Goal: Transaction & Acquisition: Purchase product/service

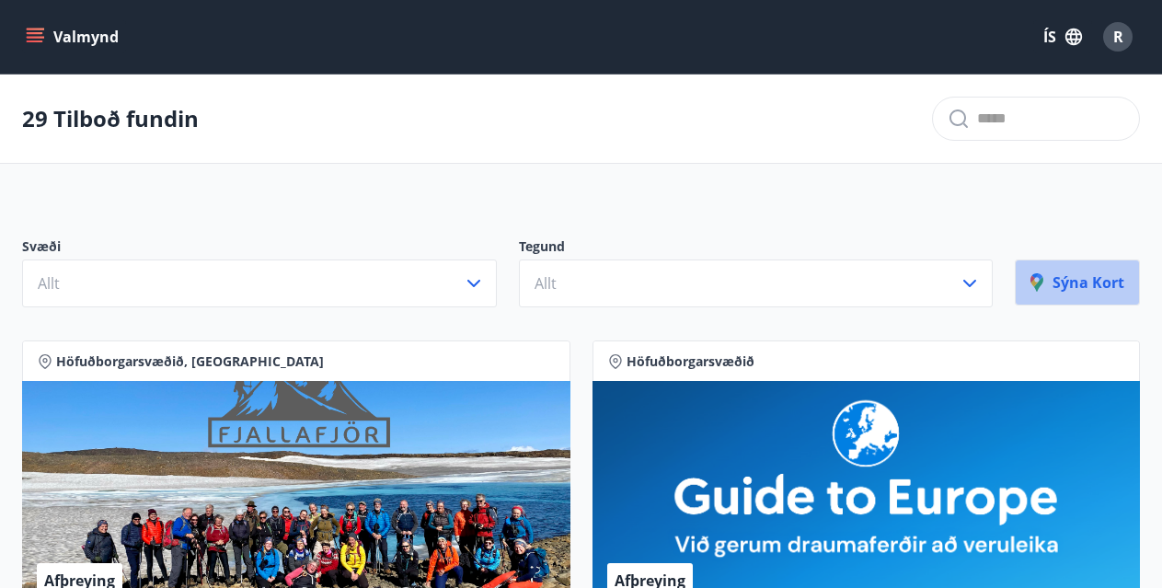
click at [1055, 282] on p "Sýna kort" at bounding box center [1077, 282] width 94 height 20
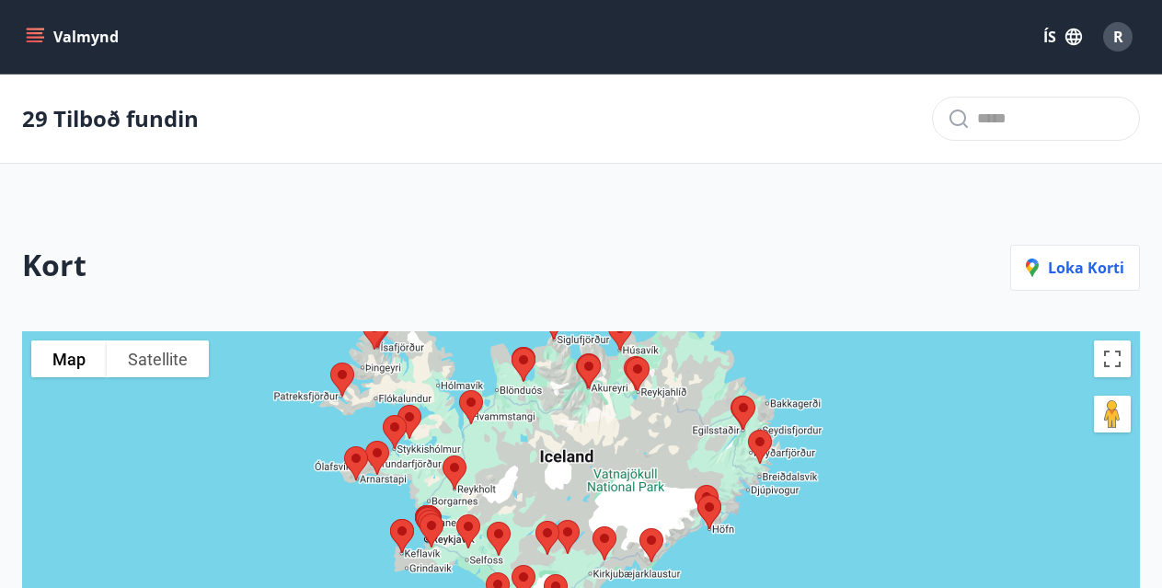
drag, startPoint x: 917, startPoint y: 471, endPoint x: 884, endPoint y: 358, distance: 117.9
click at [884, 358] on div at bounding box center [581, 580] width 1118 height 499
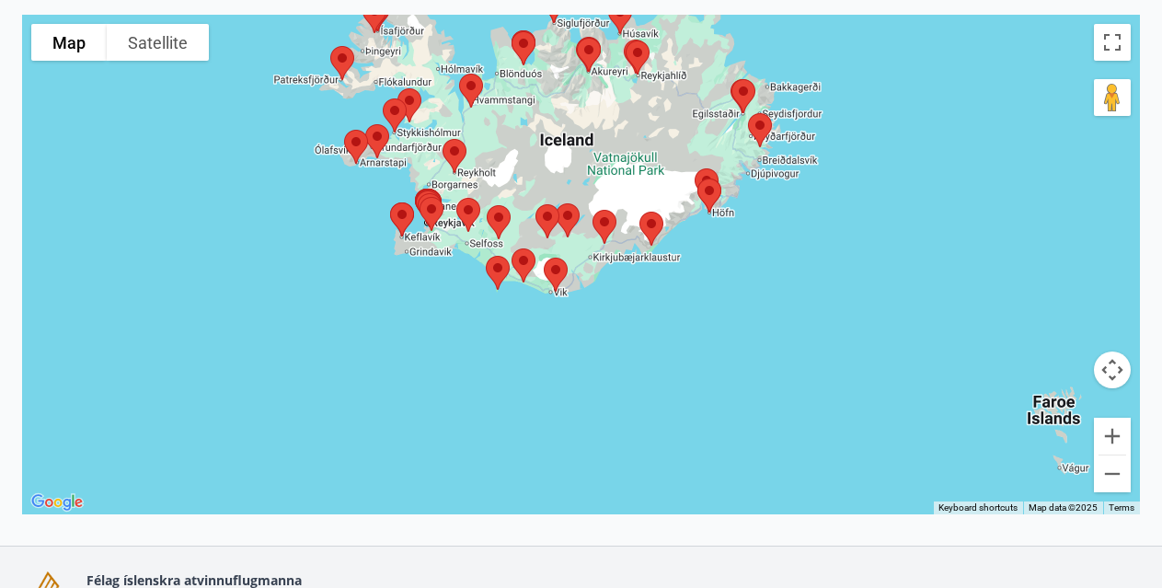
scroll to position [302, 0]
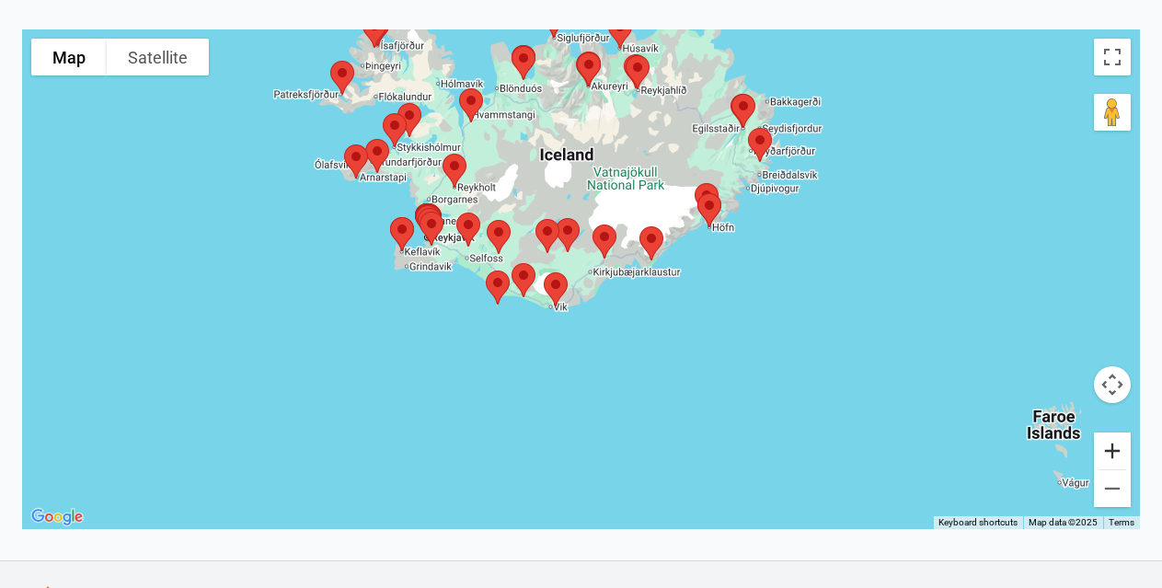
click at [1103, 445] on button "Zoom in" at bounding box center [1112, 450] width 37 height 37
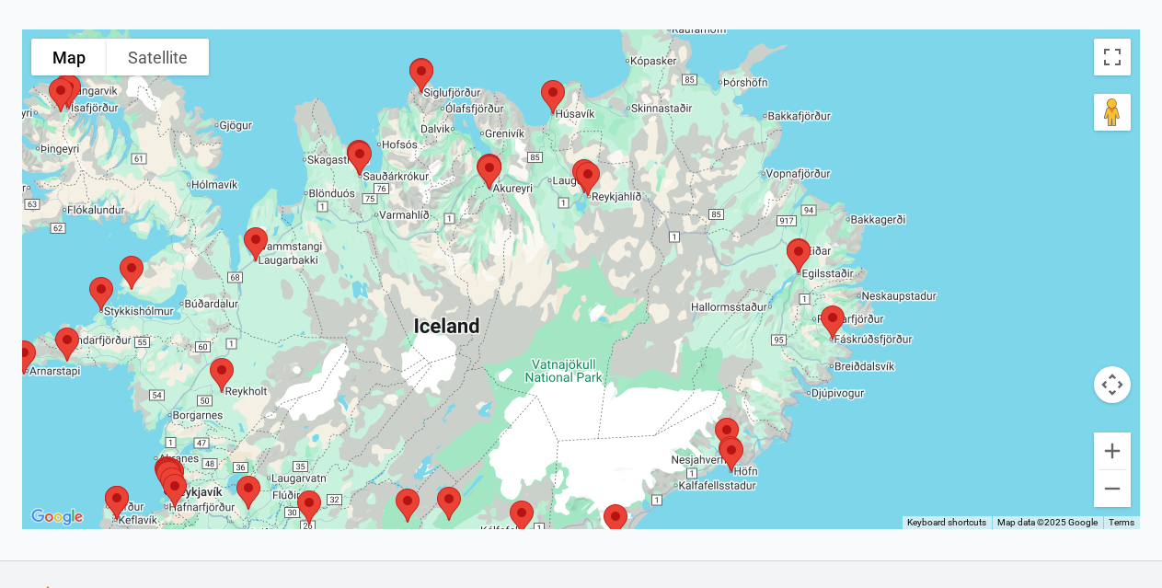
drag, startPoint x: 871, startPoint y: 171, endPoint x: 765, endPoint y: 473, distance: 319.7
click at [765, 473] on div at bounding box center [581, 278] width 1118 height 499
click at [1112, 439] on button "Zoom in" at bounding box center [1112, 450] width 37 height 37
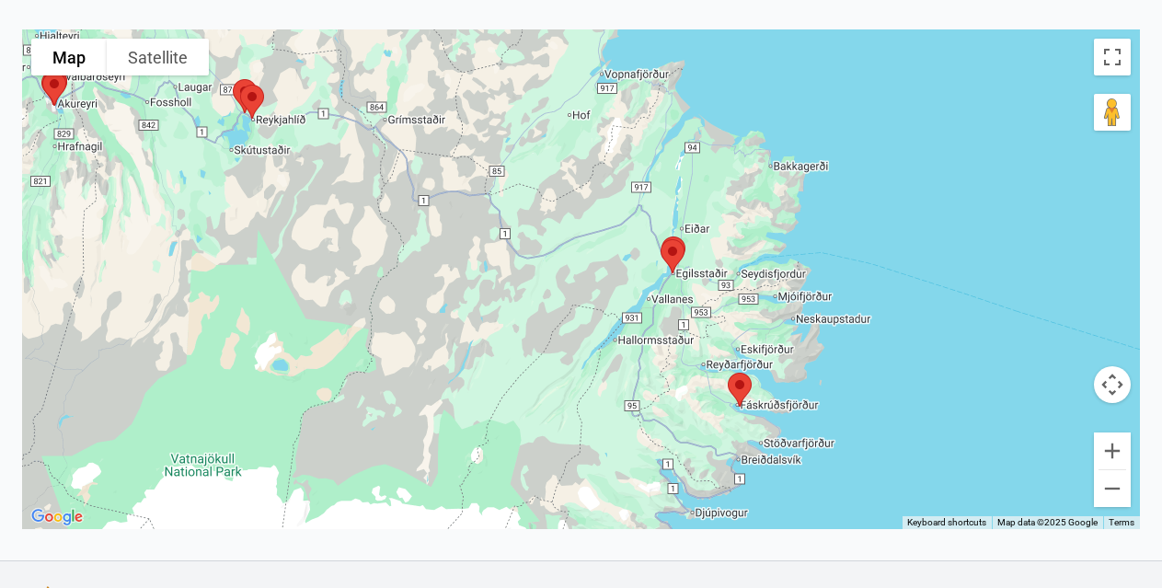
drag, startPoint x: 973, startPoint y: 319, endPoint x: 620, endPoint y: 326, distance: 353.3
click at [620, 326] on div at bounding box center [581, 278] width 1118 height 499
click at [1114, 447] on button "Zoom in" at bounding box center [1112, 450] width 37 height 37
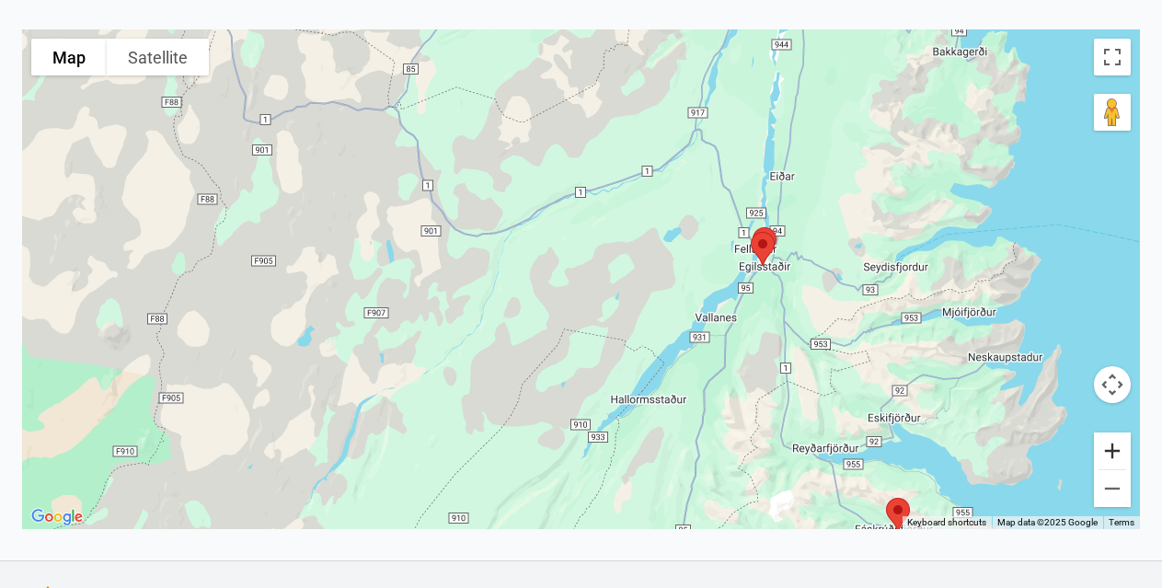
click at [1114, 447] on button "Zoom in" at bounding box center [1112, 450] width 37 height 37
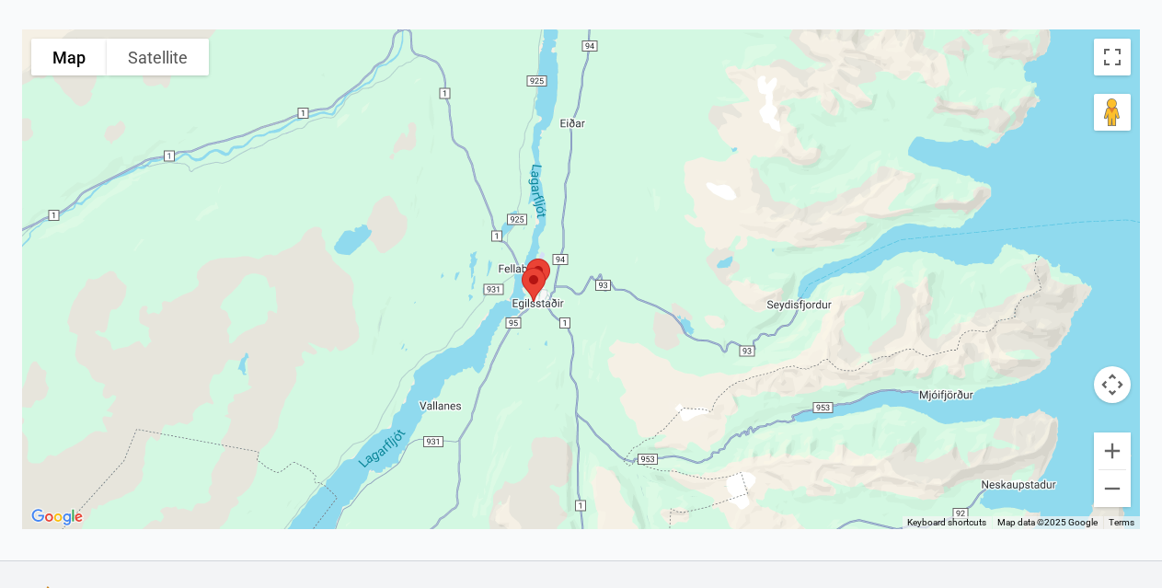
drag, startPoint x: 986, startPoint y: 308, endPoint x: 566, endPoint y: 357, distance: 423.2
click at [566, 357] on div at bounding box center [581, 278] width 1118 height 499
click at [1109, 446] on button "Zoom in" at bounding box center [1112, 450] width 37 height 37
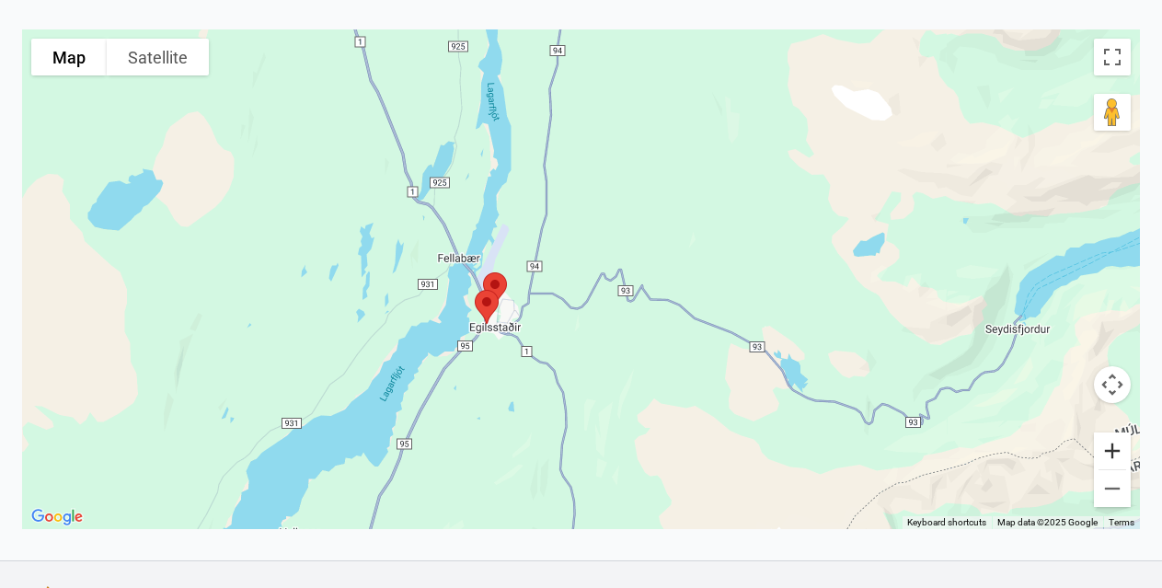
click at [1109, 446] on button "Zoom in" at bounding box center [1112, 450] width 37 height 37
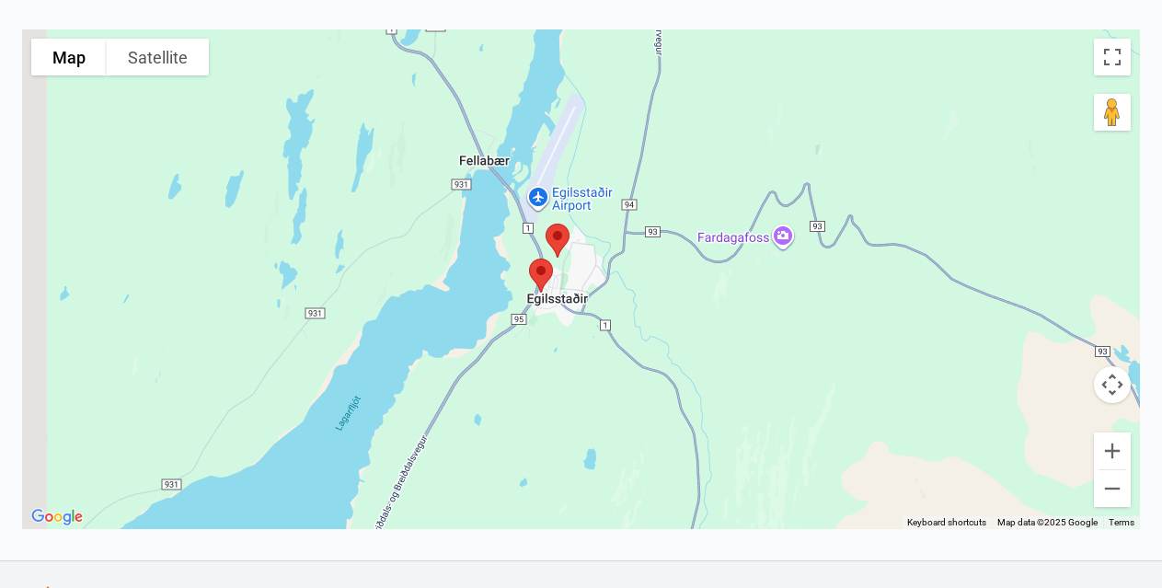
drag, startPoint x: 820, startPoint y: 436, endPoint x: 970, endPoint y: 355, distance: 171.2
click at [970, 355] on div at bounding box center [581, 278] width 1118 height 499
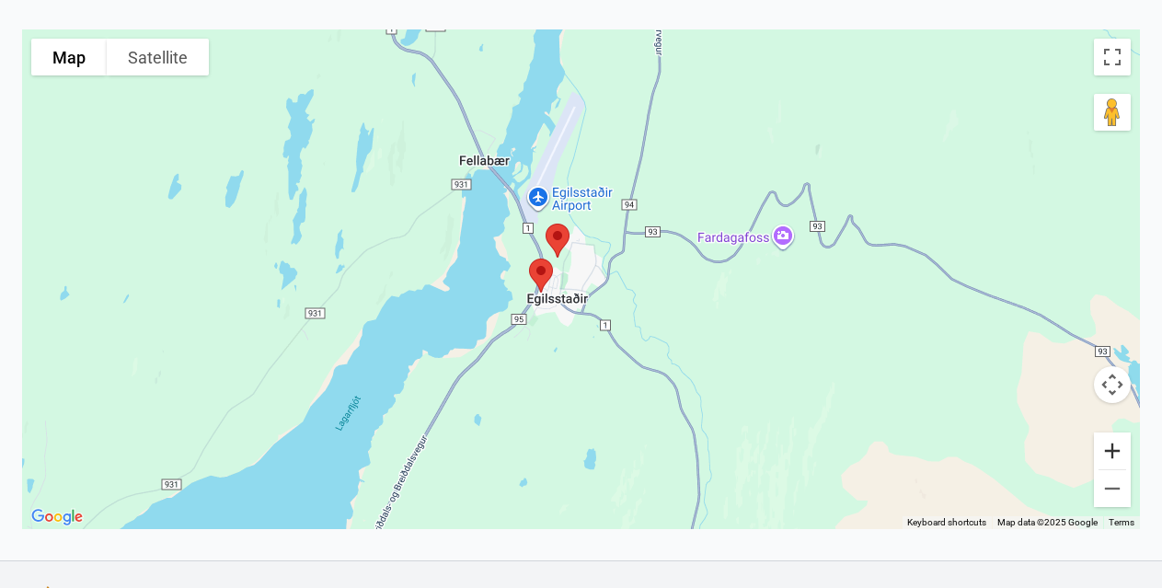
click at [1106, 447] on button "Zoom in" at bounding box center [1112, 450] width 37 height 37
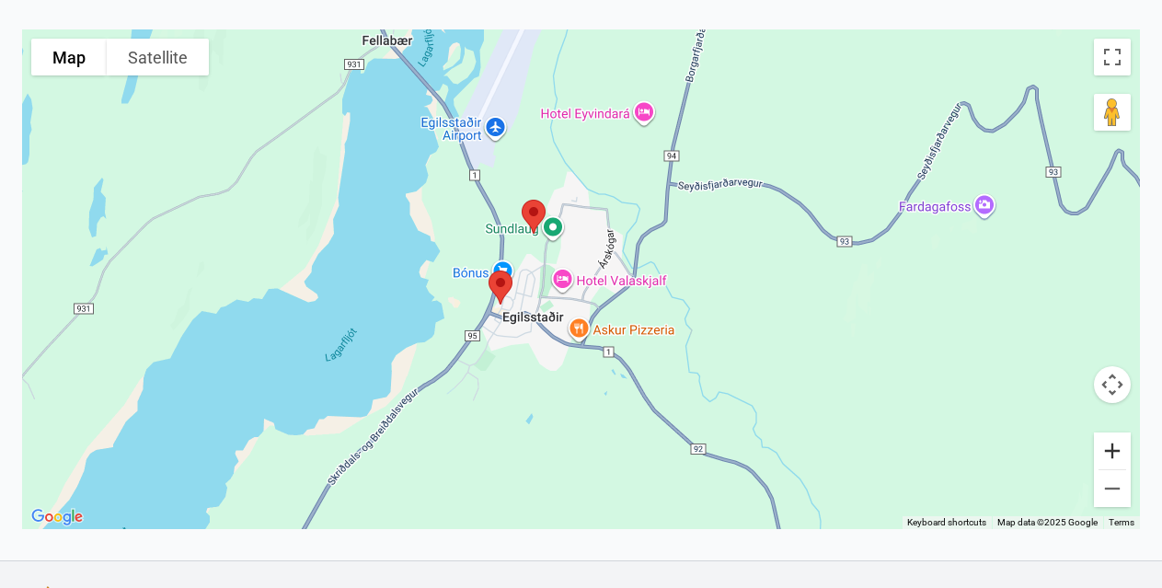
click at [1106, 447] on button "Zoom in" at bounding box center [1112, 450] width 37 height 37
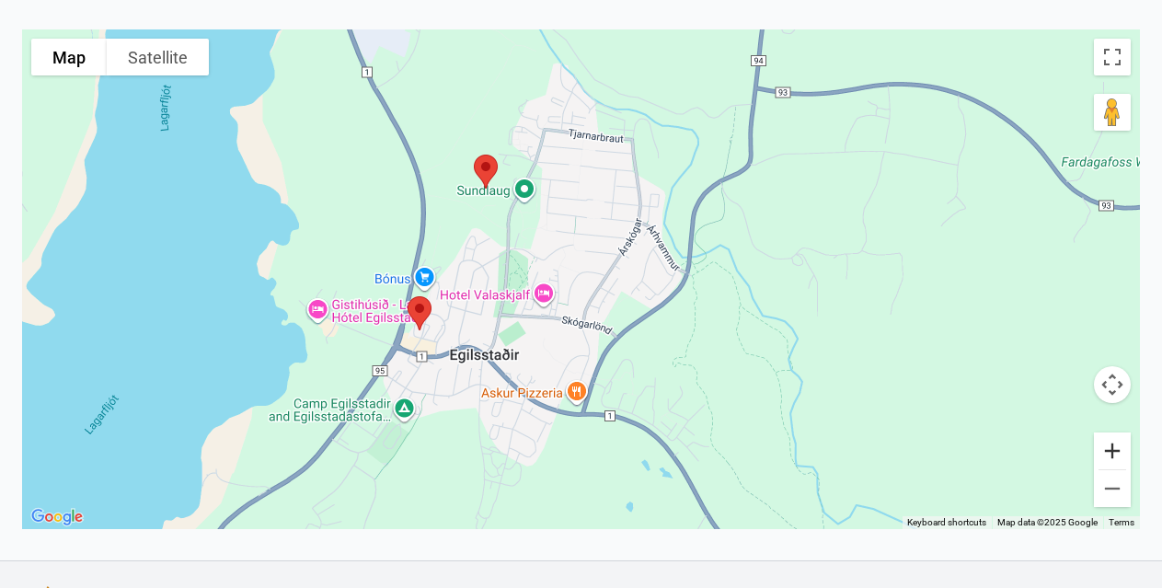
click at [1106, 447] on button "Zoom in" at bounding box center [1112, 450] width 37 height 37
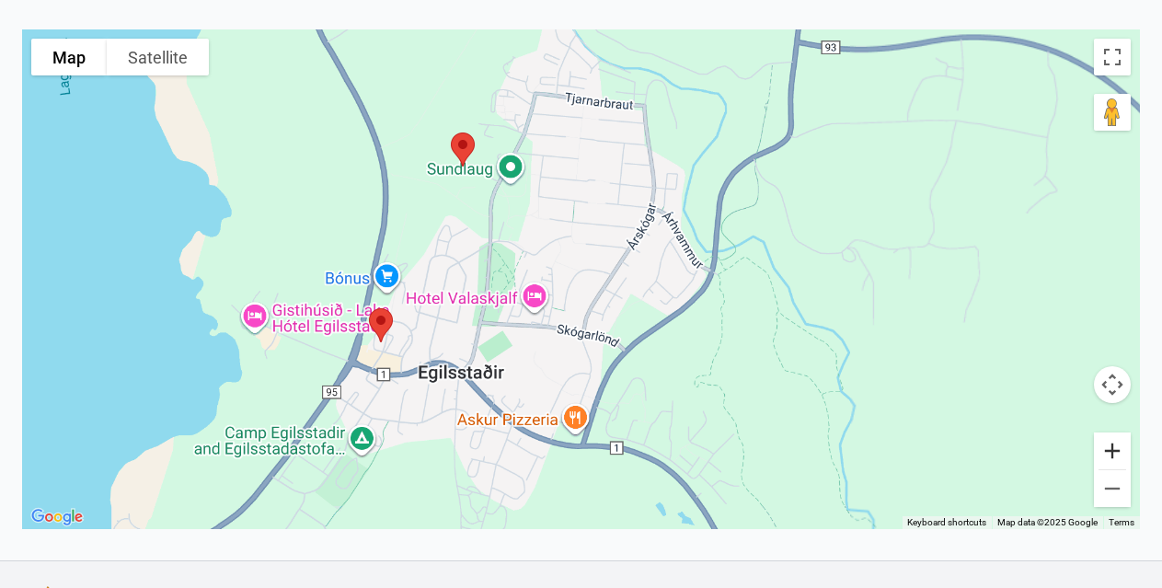
click at [1106, 447] on button "Zoom in" at bounding box center [1112, 450] width 37 height 37
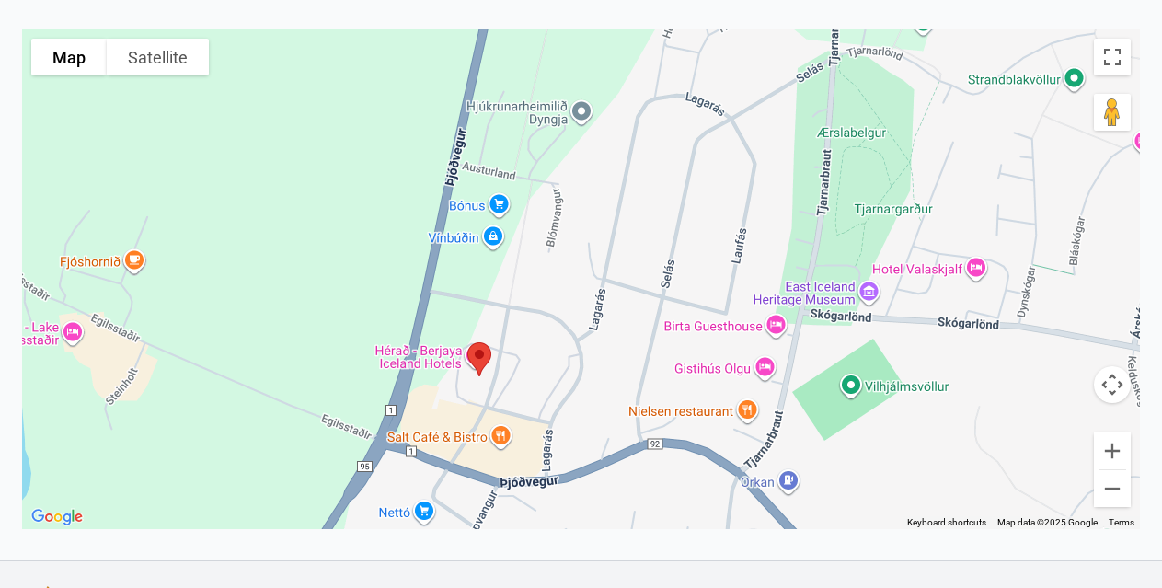
drag, startPoint x: 466, startPoint y: 288, endPoint x: 1027, endPoint y: 189, distance: 569.8
click at [1027, 189] on div at bounding box center [581, 278] width 1118 height 499
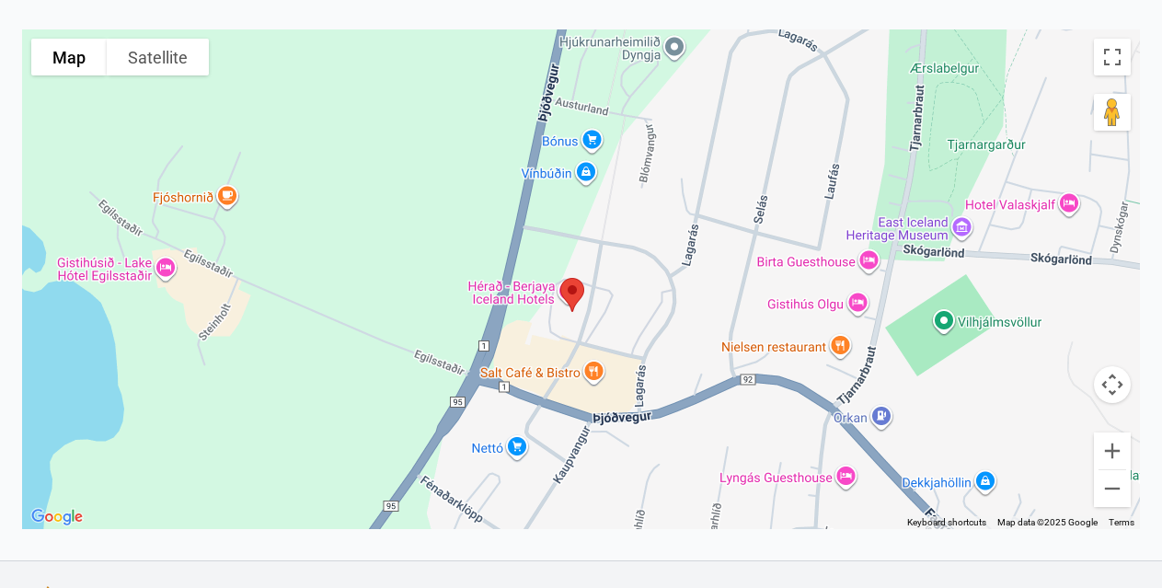
drag, startPoint x: 676, startPoint y: 336, endPoint x: 768, endPoint y: 279, distance: 108.2
click at [768, 279] on div at bounding box center [581, 278] width 1118 height 499
click at [568, 290] on img at bounding box center [572, 294] width 39 height 49
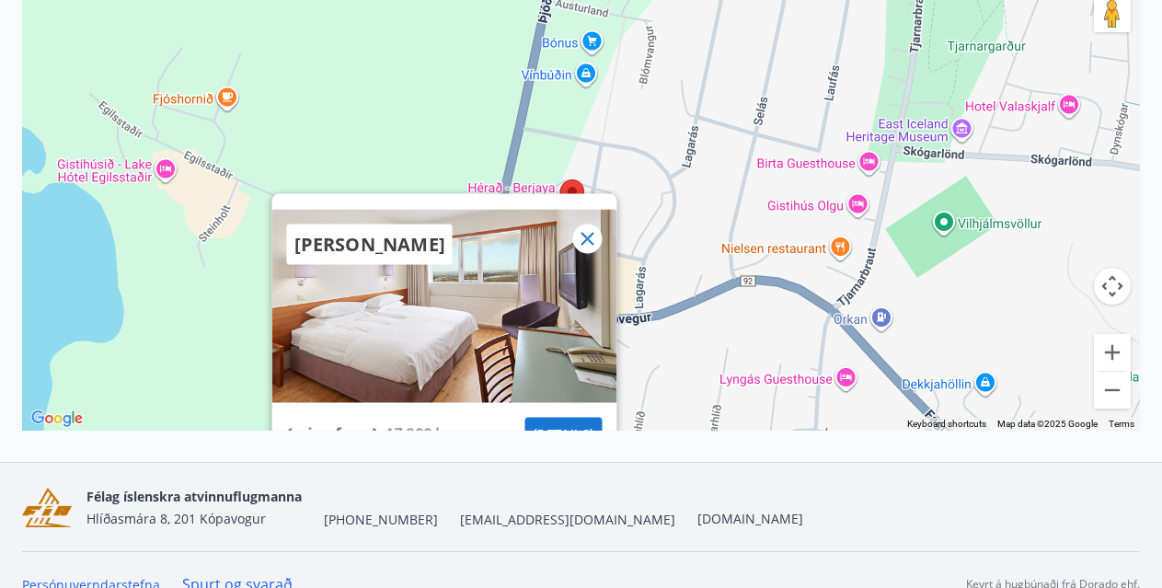
scroll to position [401, 0]
drag, startPoint x: 499, startPoint y: 197, endPoint x: 514, endPoint y: 133, distance: 65.2
click at [514, 192] on div at bounding box center [443, 200] width 345 height 16
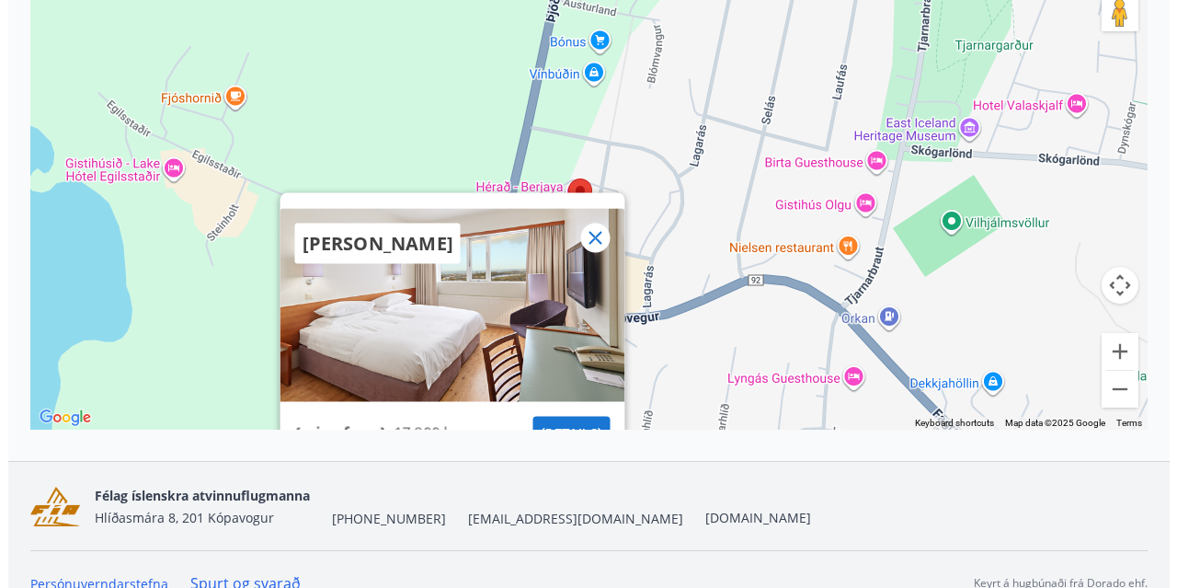
scroll to position [429, 0]
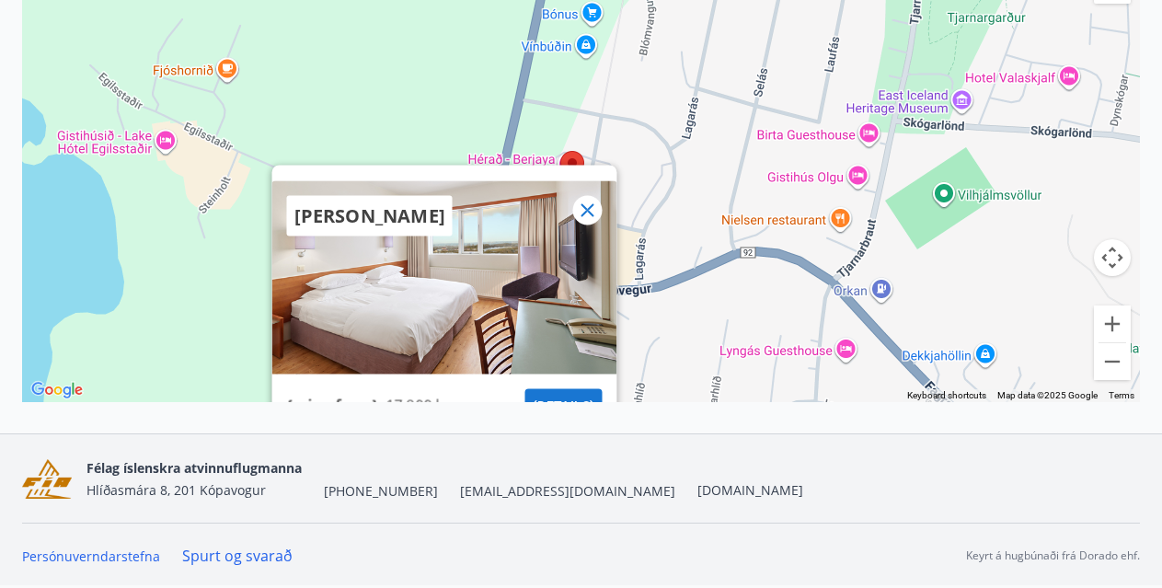
click at [592, 205] on icon at bounding box center [586, 209] width 13 height 13
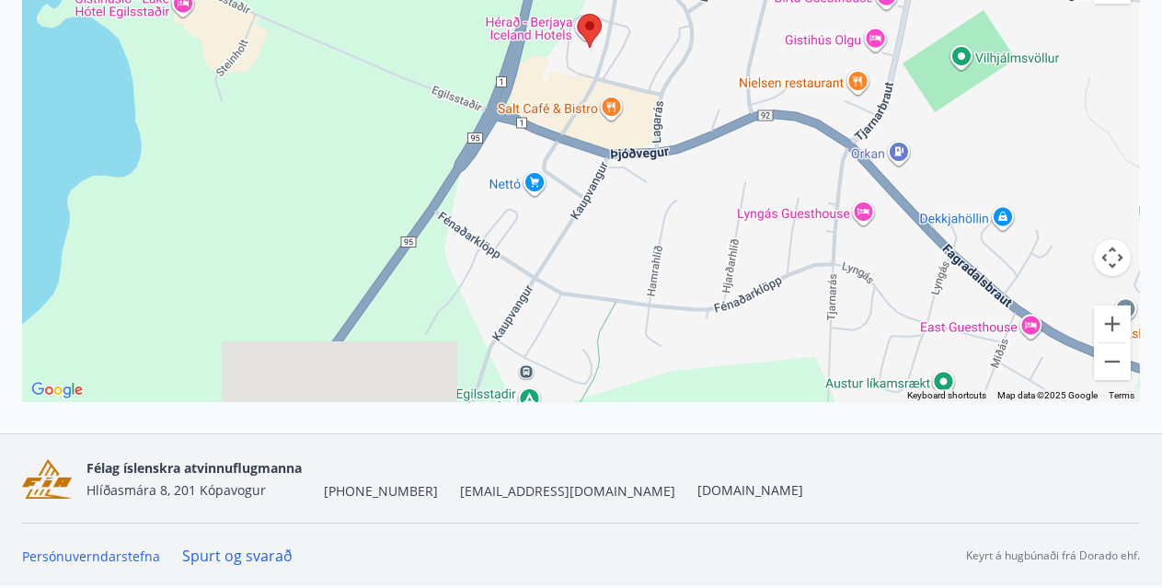
drag, startPoint x: 636, startPoint y: 172, endPoint x: 655, endPoint y: 40, distance: 133.9
click at [655, 40] on div at bounding box center [581, 151] width 1118 height 499
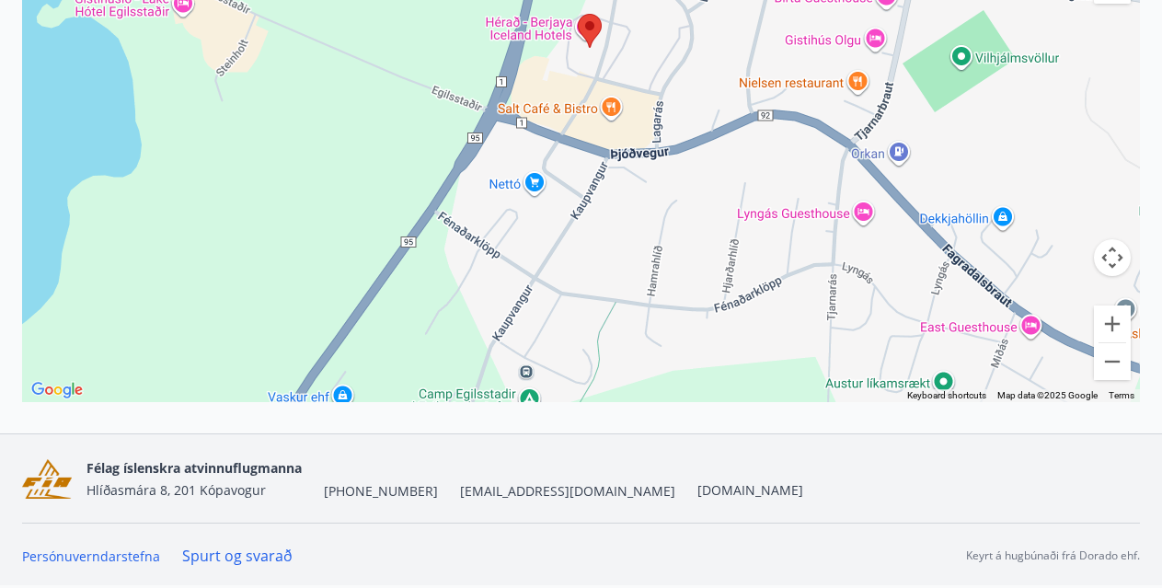
click at [588, 29] on img at bounding box center [589, 30] width 39 height 49
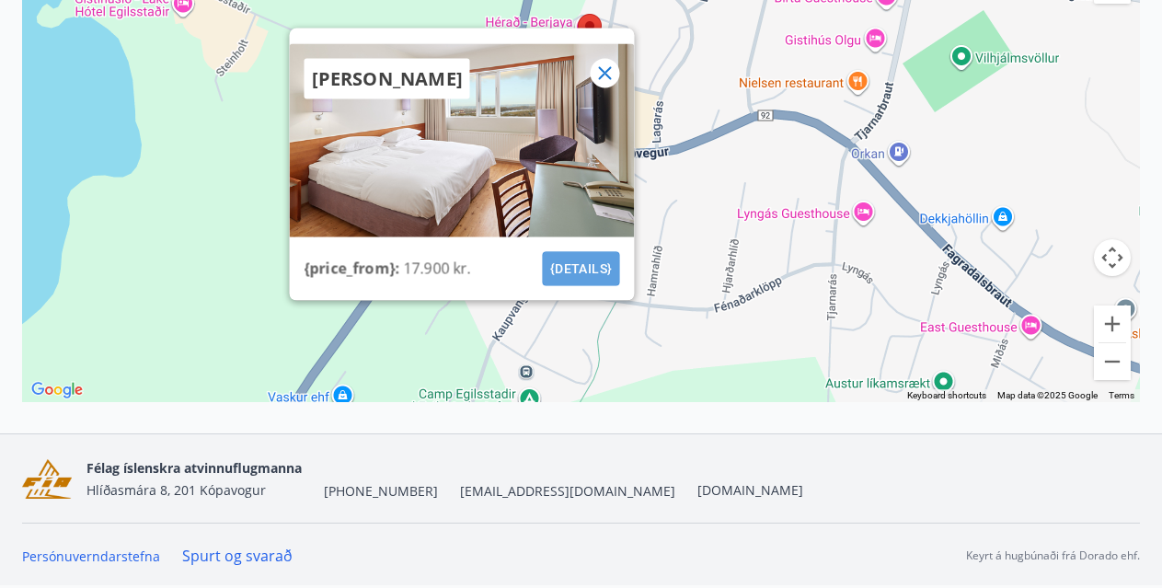
click at [586, 267] on button "{details}" at bounding box center [580, 268] width 77 height 34
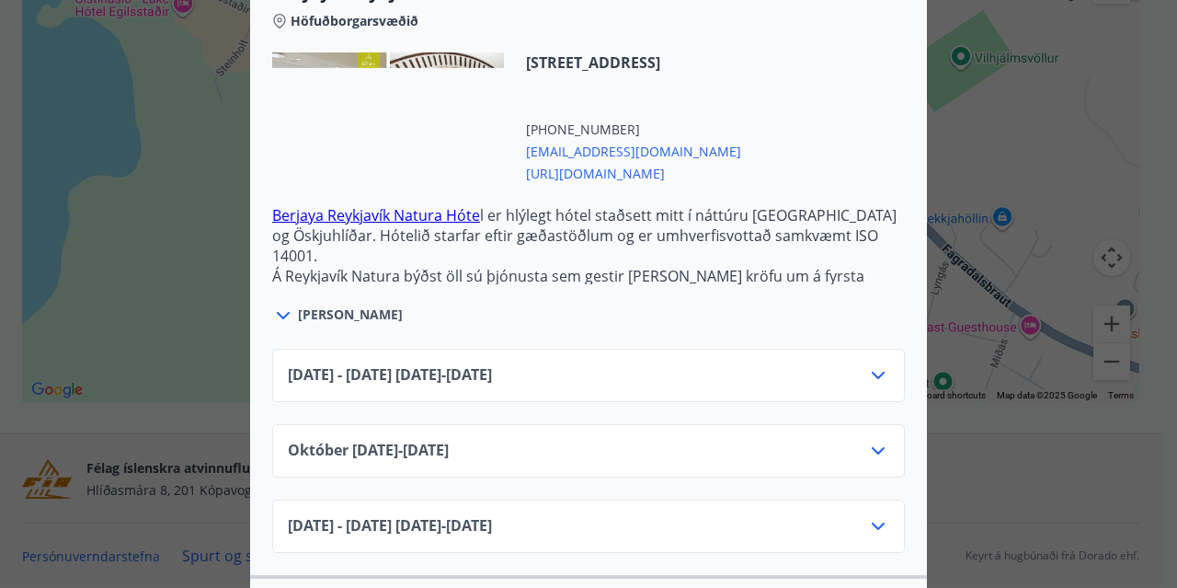
scroll to position [593, 0]
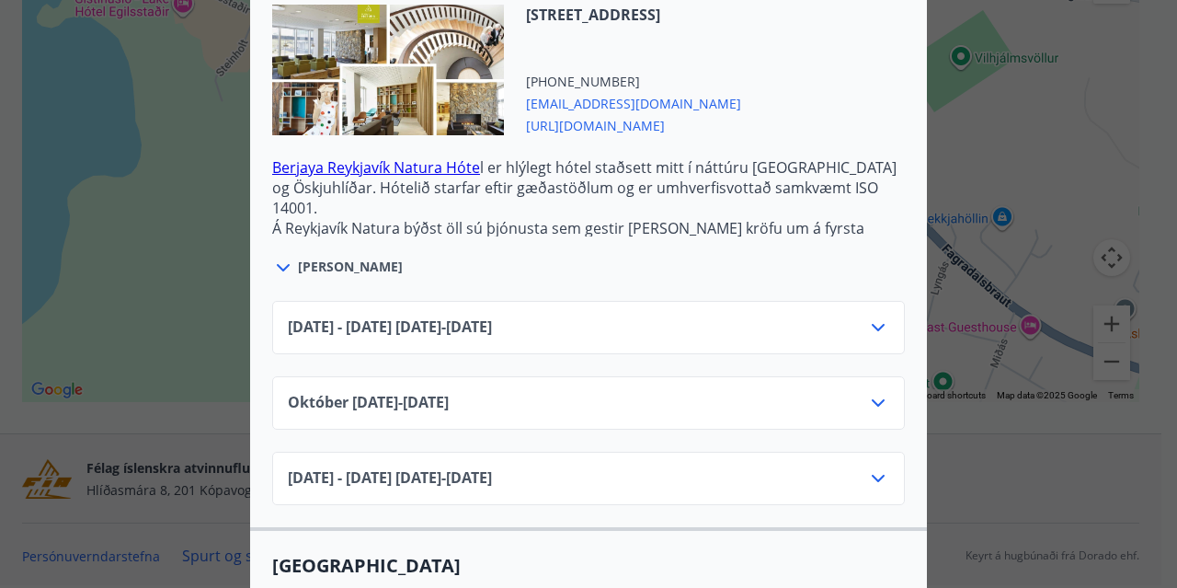
click at [868, 322] on icon at bounding box center [878, 327] width 22 height 22
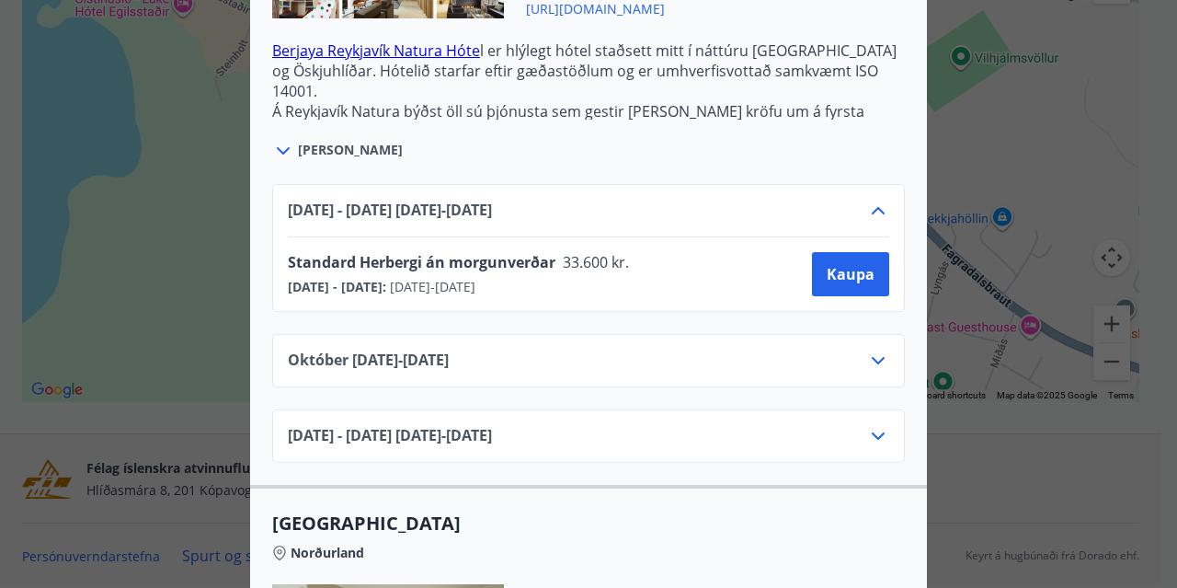
scroll to position [712, 0]
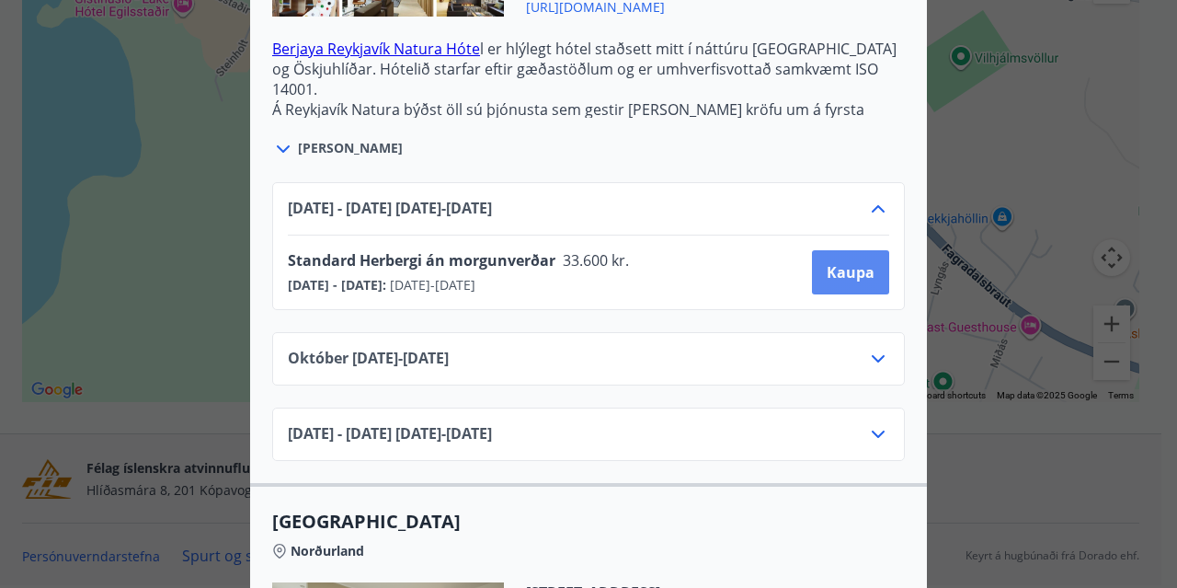
click at [852, 269] on span "Kaupa" at bounding box center [851, 272] width 48 height 20
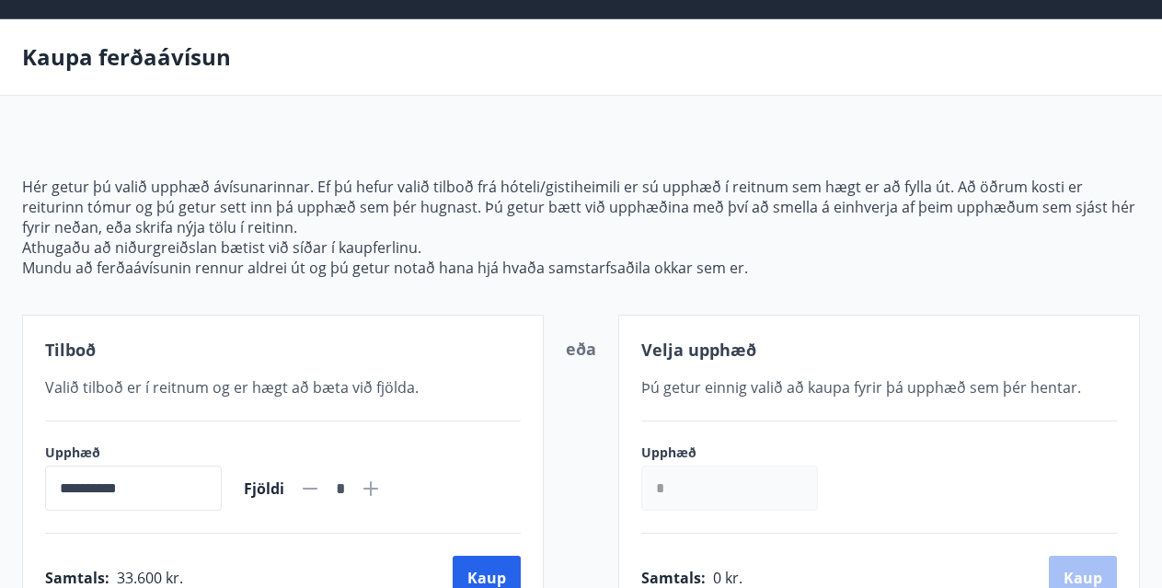
scroll to position [99, 0]
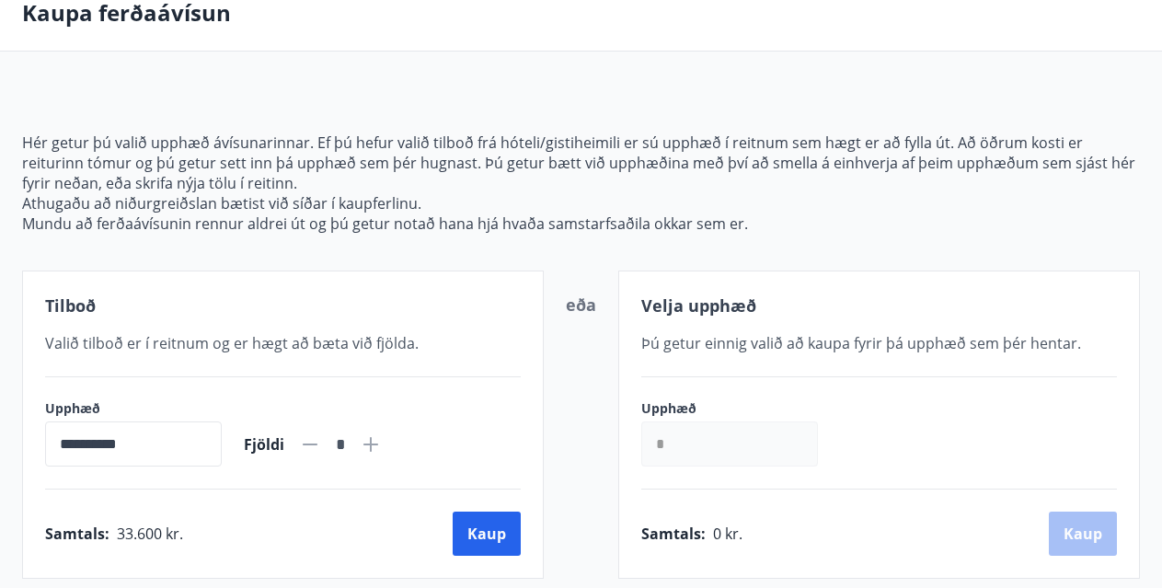
click at [382, 437] on icon at bounding box center [371, 444] width 22 height 22
type input "*"
click at [485, 540] on button "Kaup" at bounding box center [487, 533] width 68 height 44
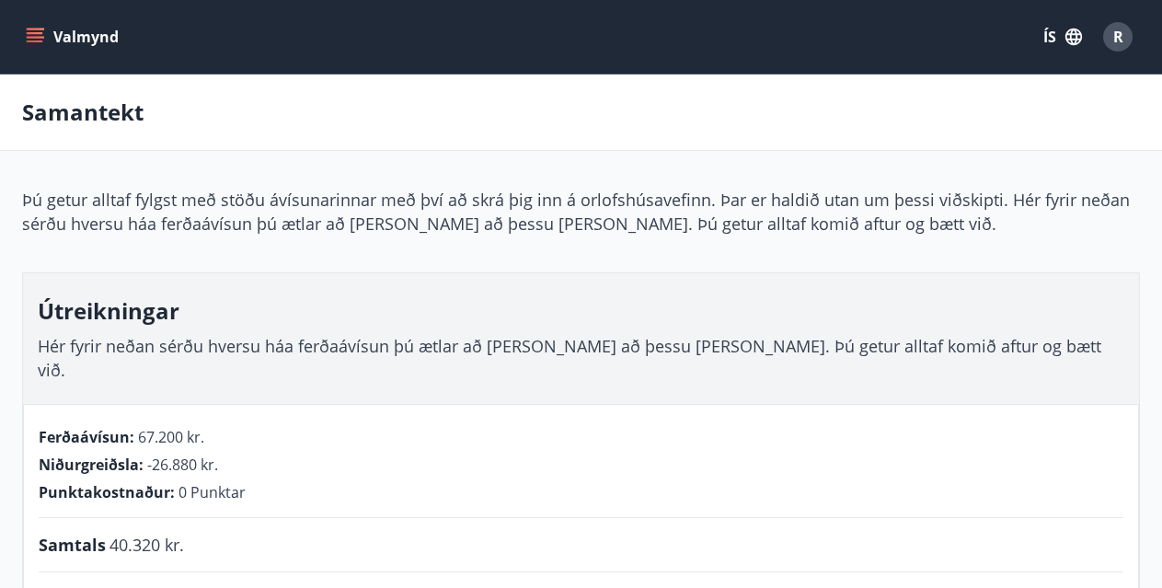
scroll to position [99, 0]
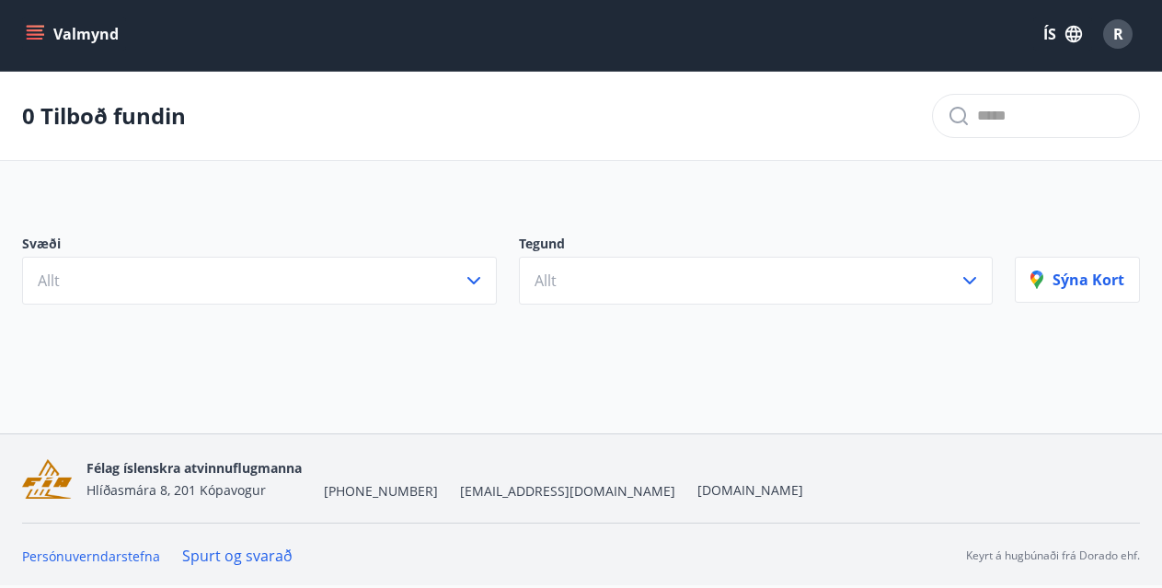
scroll to position [3, 0]
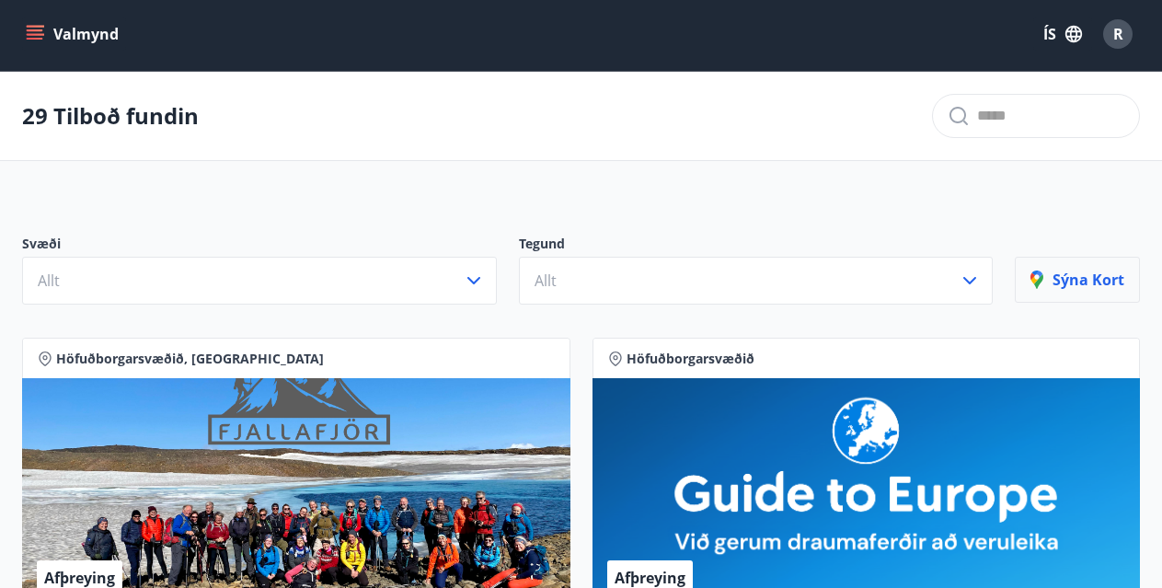
click at [1082, 281] on p "Sýna kort" at bounding box center [1077, 280] width 94 height 20
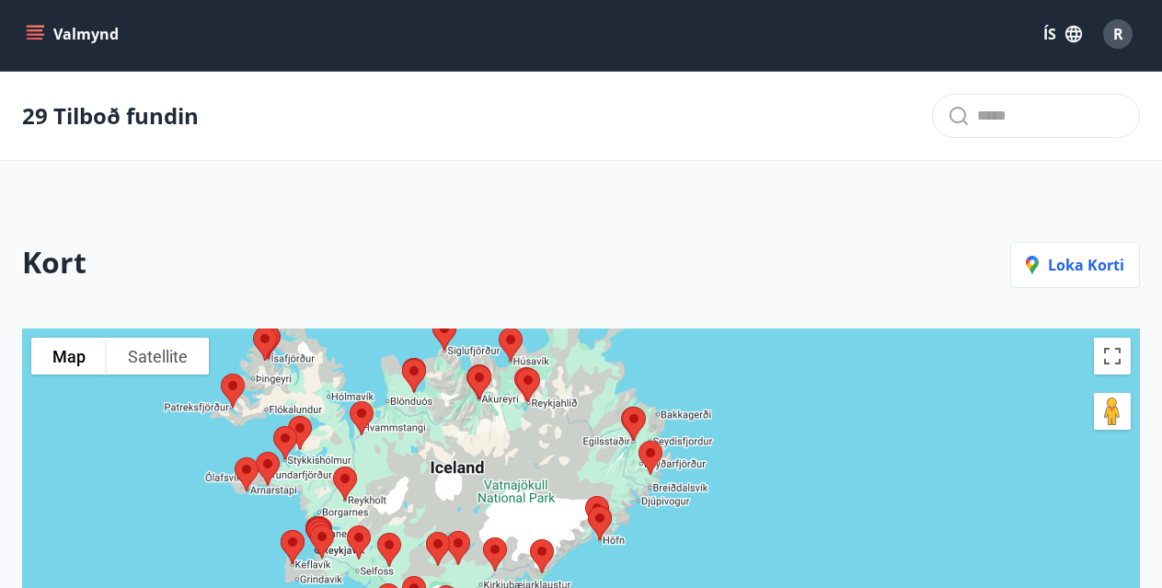
drag, startPoint x: 855, startPoint y: 456, endPoint x: 709, endPoint y: 350, distance: 180.3
click at [709, 350] on div at bounding box center [581, 577] width 1118 height 499
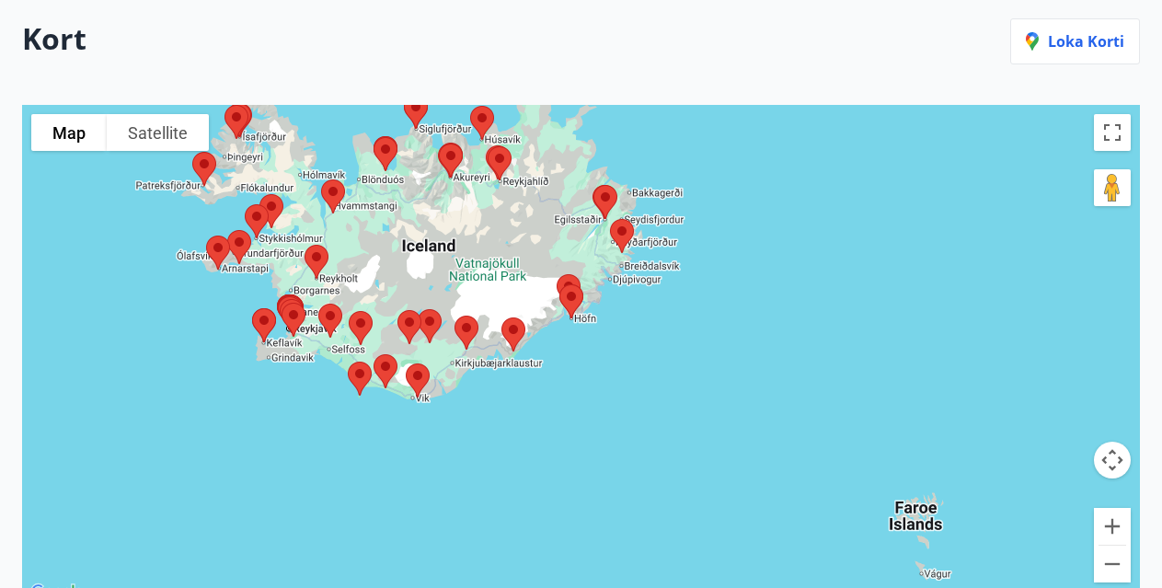
scroll to position [205, 0]
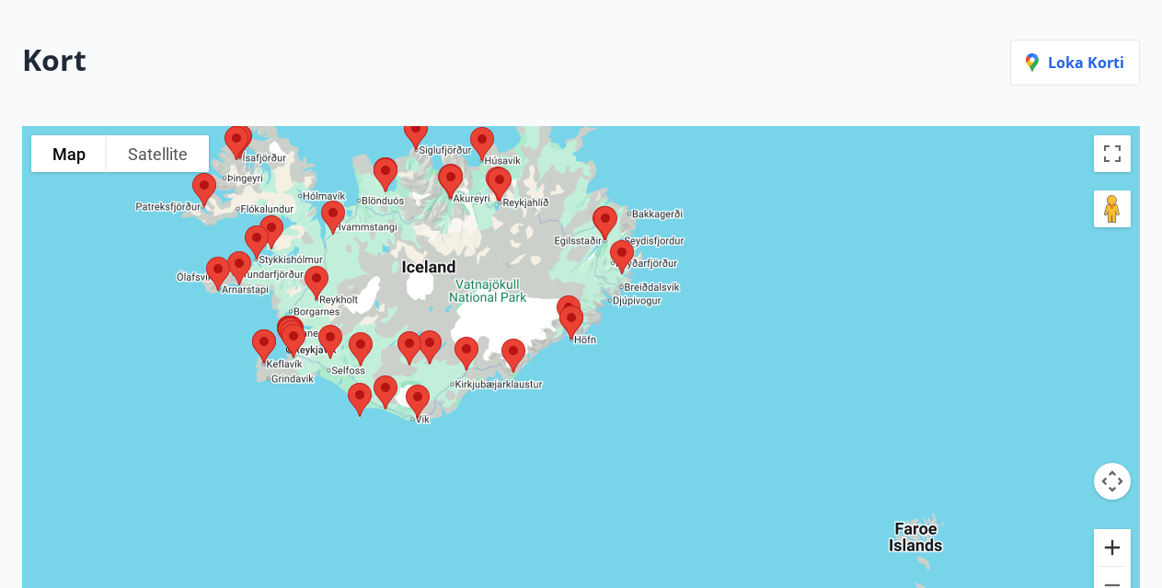
click at [1110, 545] on button "Zoom in" at bounding box center [1112, 547] width 37 height 37
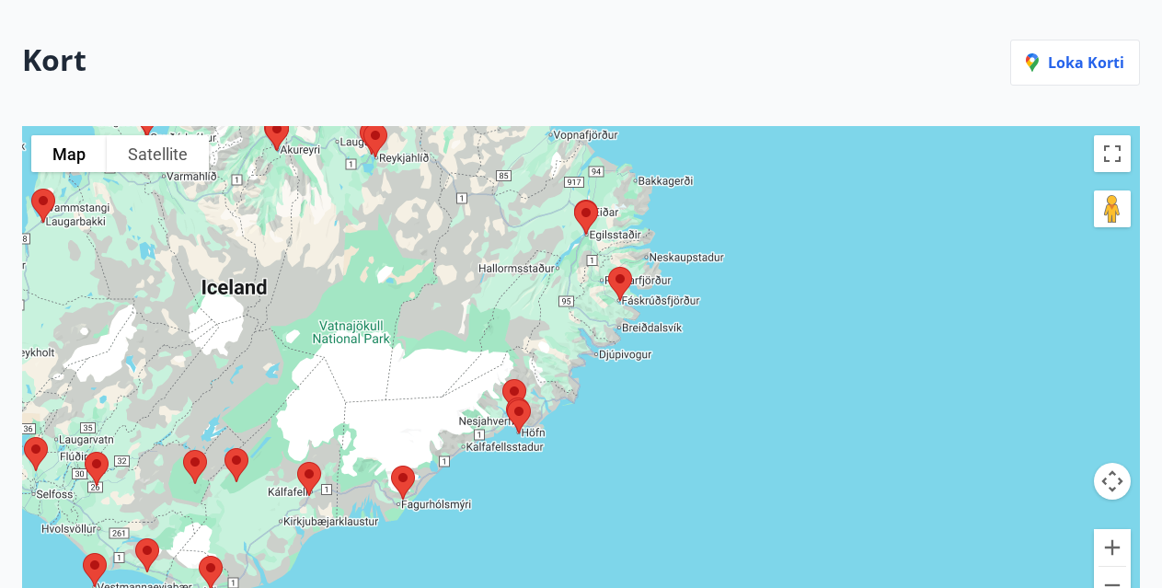
drag, startPoint x: 812, startPoint y: 258, endPoint x: 770, endPoint y: 391, distance: 139.1
click at [770, 391] on div at bounding box center [581, 375] width 1118 height 499
click at [1107, 544] on button "Zoom in" at bounding box center [1112, 547] width 37 height 37
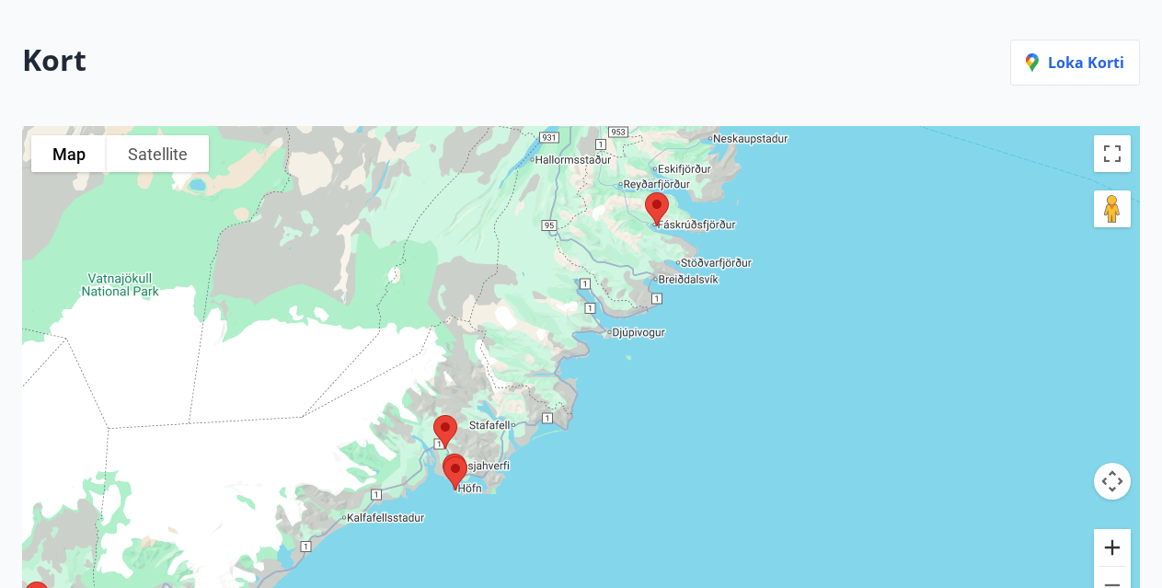
click at [1107, 544] on button "Zoom in" at bounding box center [1112, 547] width 37 height 37
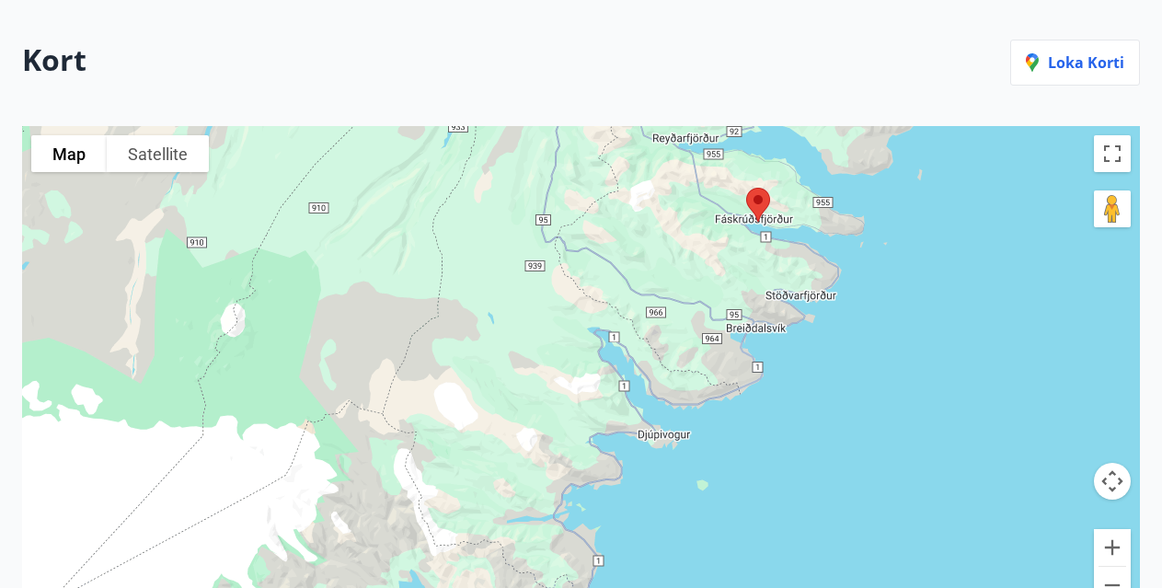
drag, startPoint x: 715, startPoint y: 249, endPoint x: 741, endPoint y: 399, distance: 152.3
click at [741, 399] on div at bounding box center [581, 375] width 1118 height 499
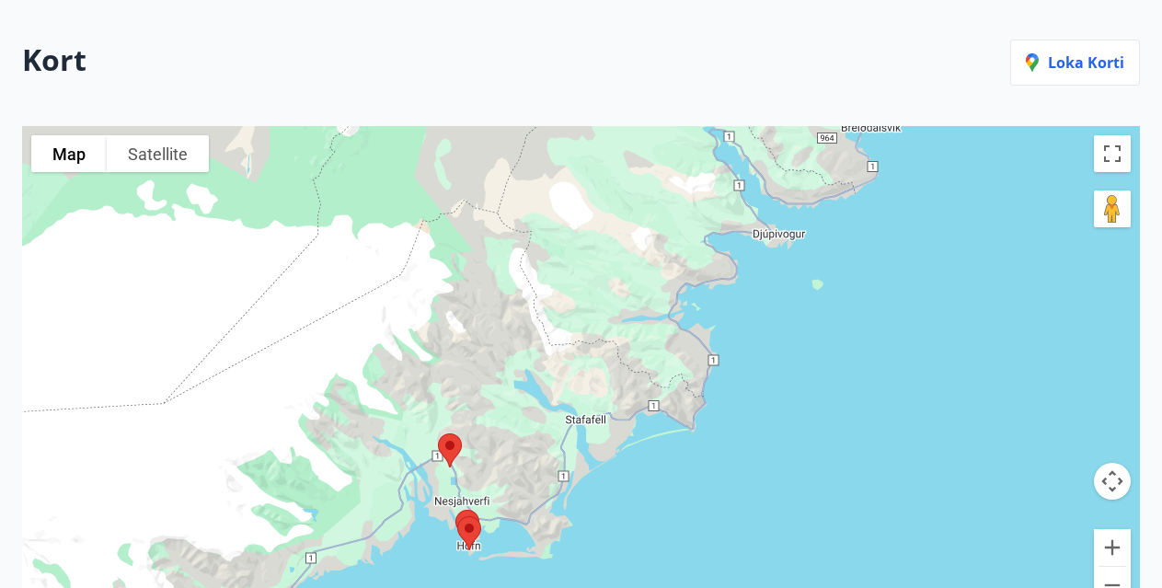
drag, startPoint x: 764, startPoint y: 350, endPoint x: 859, endPoint y: 188, distance: 188.4
click at [859, 188] on div at bounding box center [581, 375] width 1118 height 499
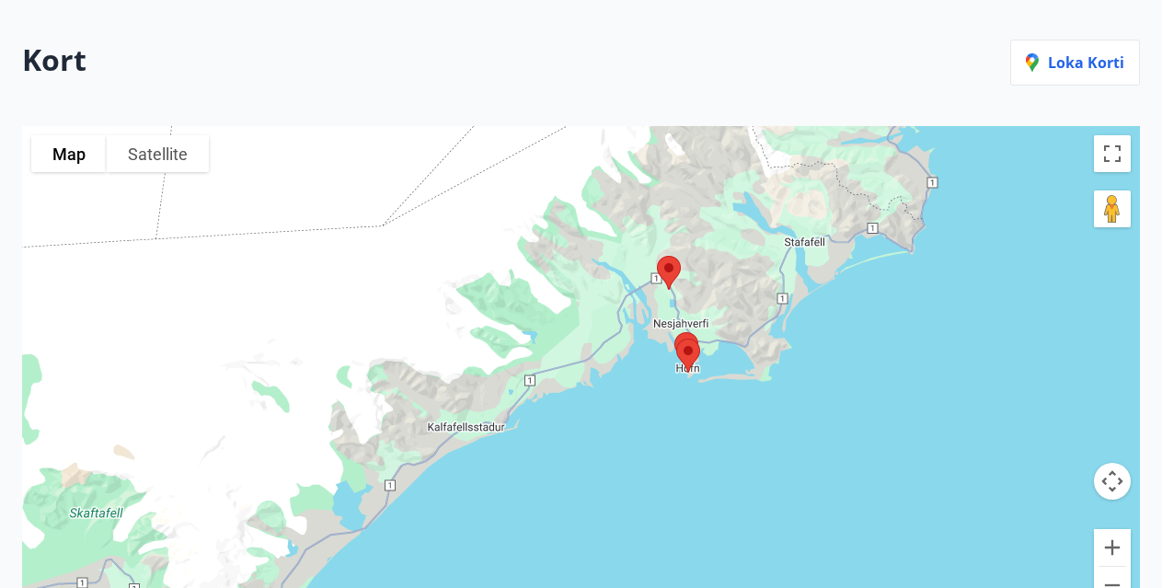
drag, startPoint x: 652, startPoint y: 414, endPoint x: 869, endPoint y: 235, distance: 281.6
click at [869, 235] on div at bounding box center [581, 375] width 1118 height 499
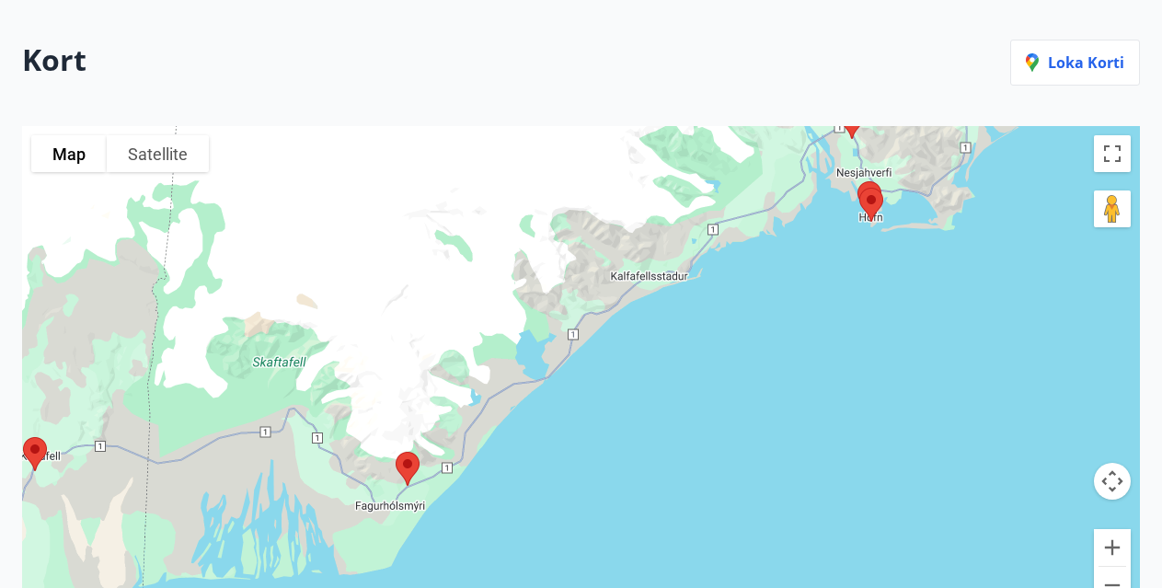
drag, startPoint x: 559, startPoint y: 443, endPoint x: 742, endPoint y: 291, distance: 238.4
click at [742, 291] on div at bounding box center [581, 375] width 1118 height 499
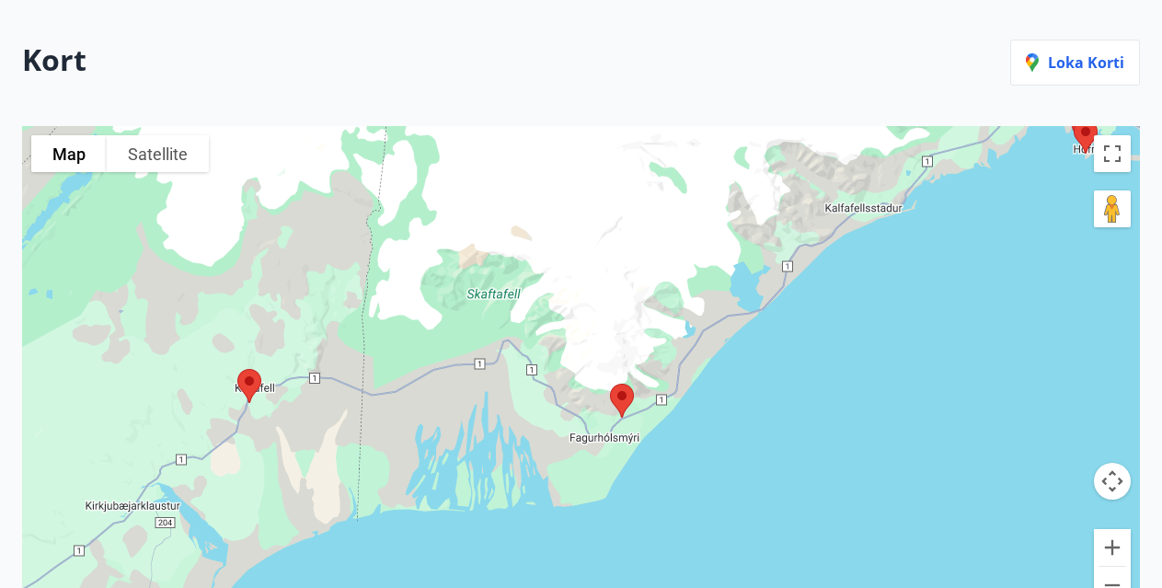
drag, startPoint x: 524, startPoint y: 448, endPoint x: 745, endPoint y: 378, distance: 231.6
click at [745, 378] on div at bounding box center [581, 375] width 1118 height 499
click at [1113, 542] on button "Zoom in" at bounding box center [1112, 547] width 37 height 37
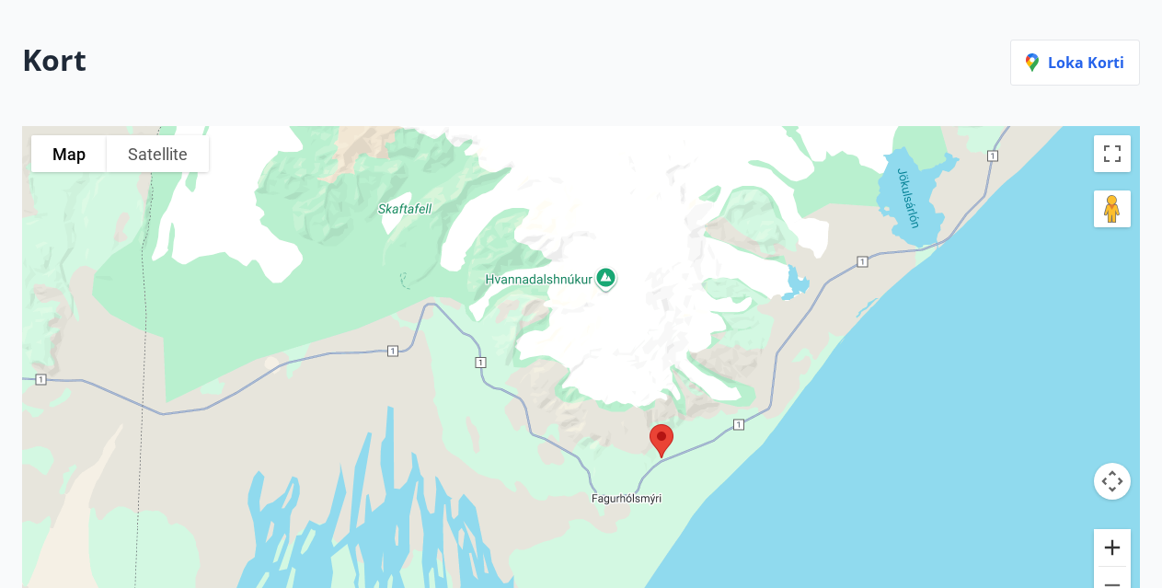
click at [1113, 542] on button "Zoom in" at bounding box center [1112, 547] width 37 height 37
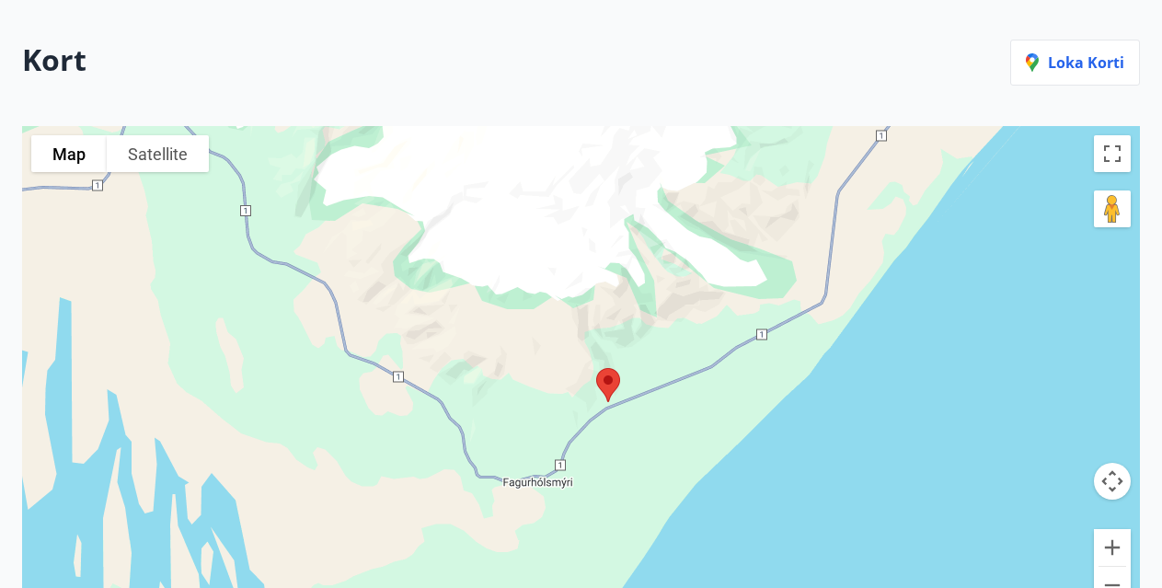
drag, startPoint x: 925, startPoint y: 540, endPoint x: 786, endPoint y: 397, distance: 199.7
click at [786, 397] on div at bounding box center [581, 375] width 1118 height 499
click at [1113, 544] on button "Zoom in" at bounding box center [1112, 547] width 37 height 37
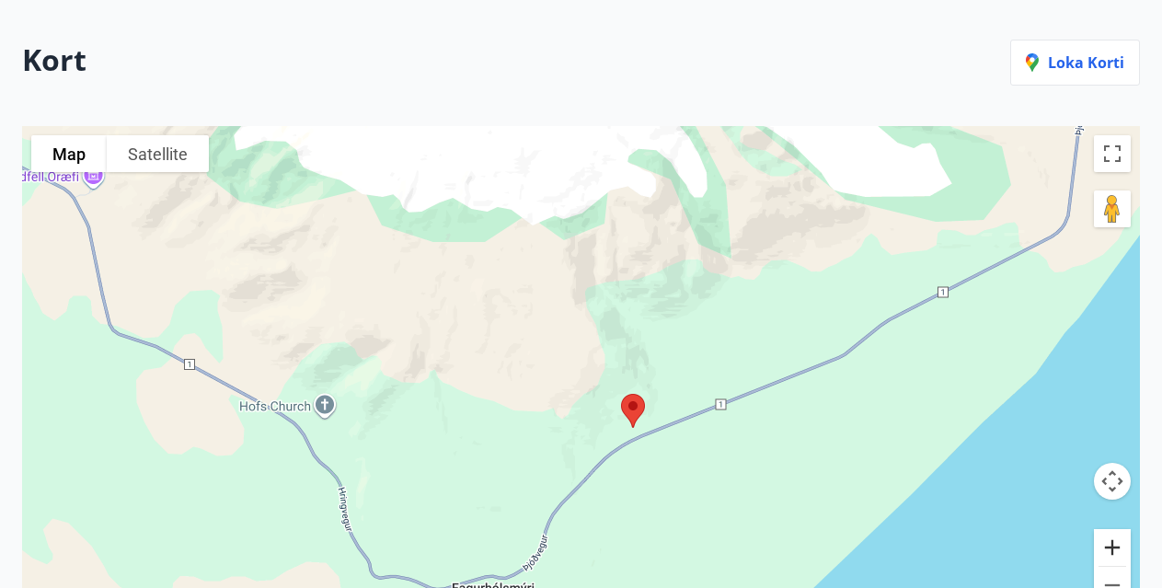
click at [1107, 540] on button "Zoom in" at bounding box center [1112, 547] width 37 height 37
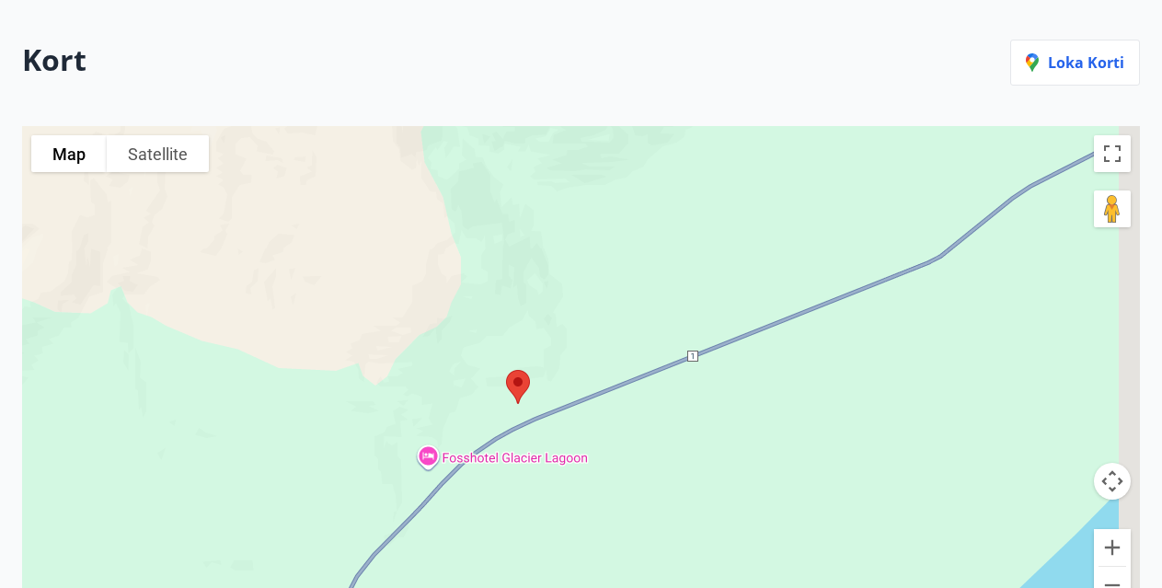
drag, startPoint x: 889, startPoint y: 508, endPoint x: 704, endPoint y: 412, distance: 209.0
click at [714, 417] on div at bounding box center [581, 375] width 1118 height 499
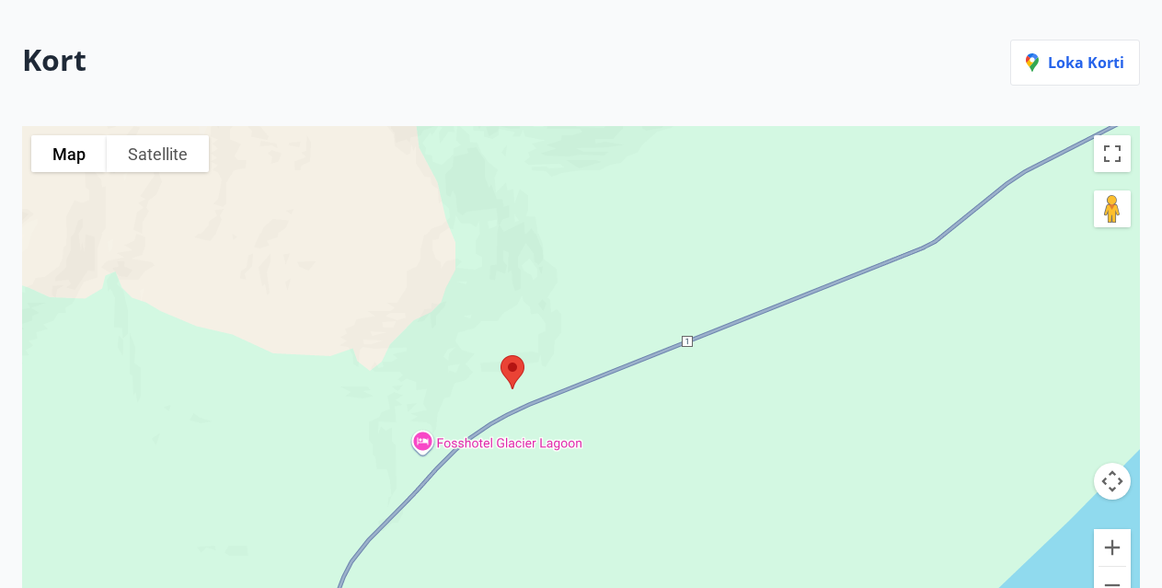
click at [513, 369] on img at bounding box center [512, 372] width 39 height 49
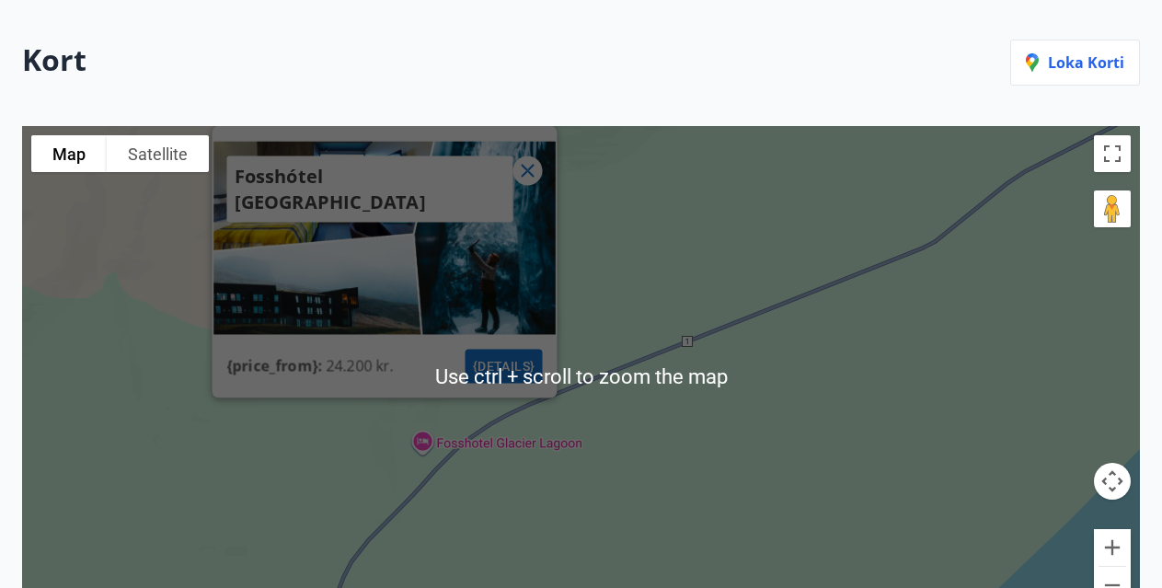
click at [818, 283] on div "Fosshótel [GEOGRAPHIC_DATA] {price_from} : 24.200 kr. {details}" at bounding box center [581, 375] width 1118 height 499
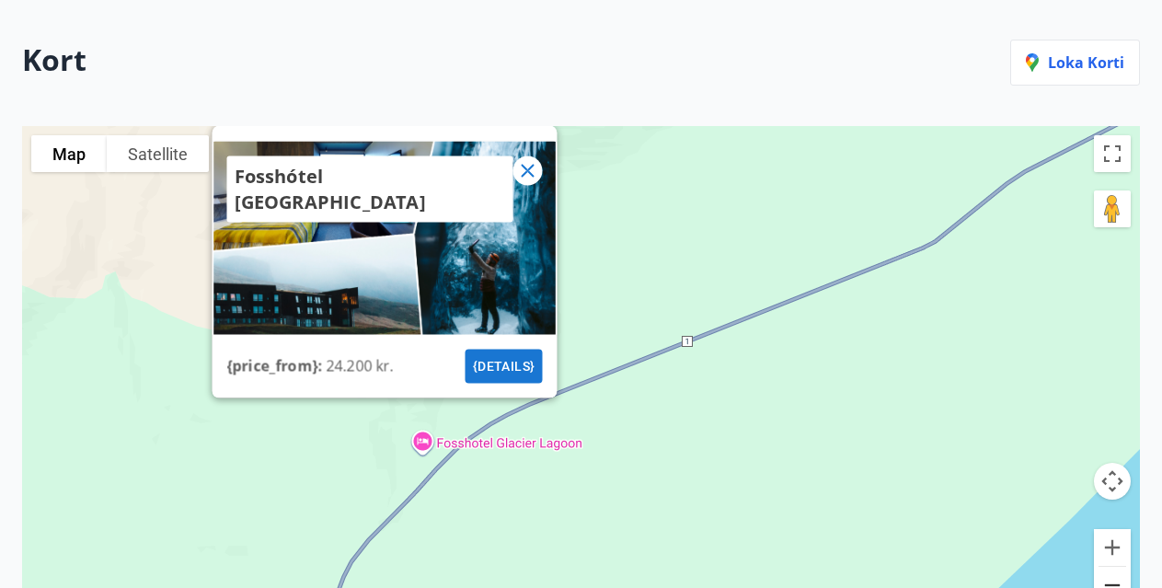
click at [1112, 577] on button "Zoom out" at bounding box center [1112, 585] width 37 height 37
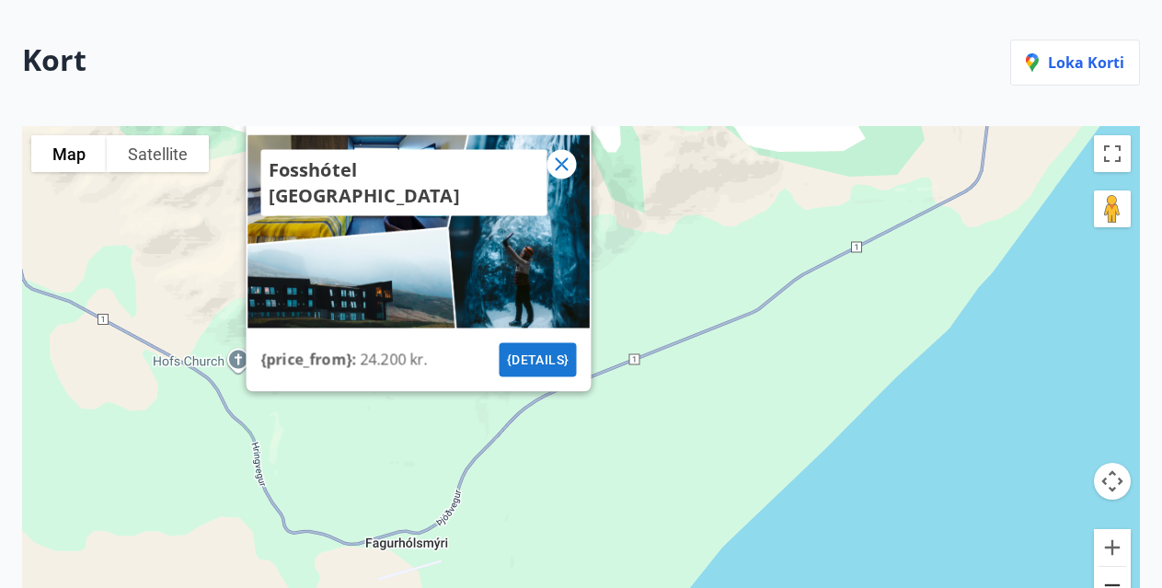
click at [1112, 577] on button "Zoom out" at bounding box center [1112, 585] width 37 height 37
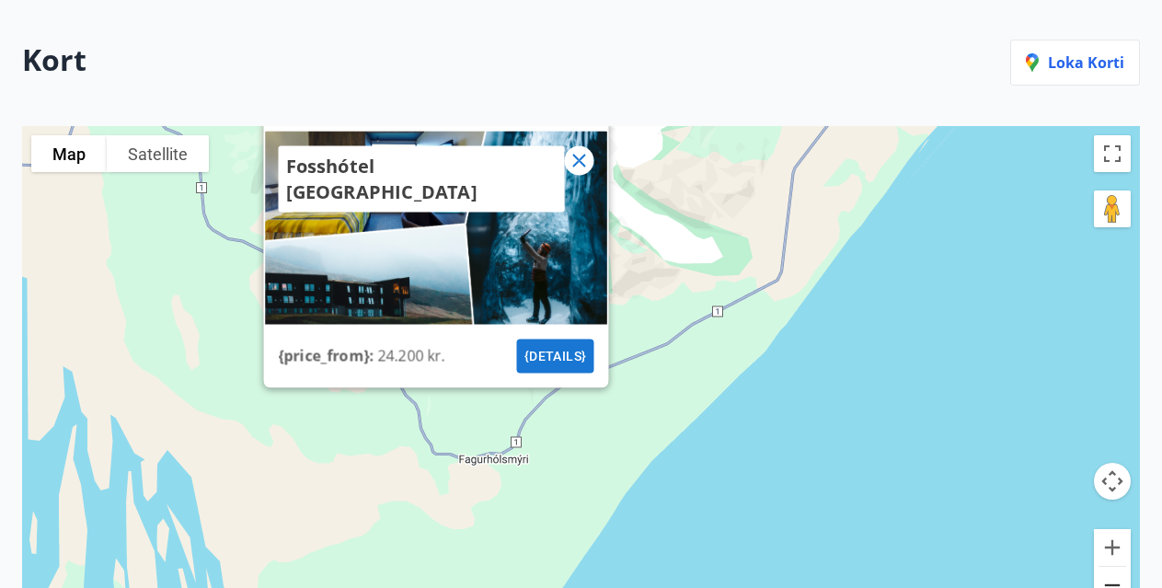
click at [1112, 577] on button "Zoom out" at bounding box center [1112, 585] width 37 height 37
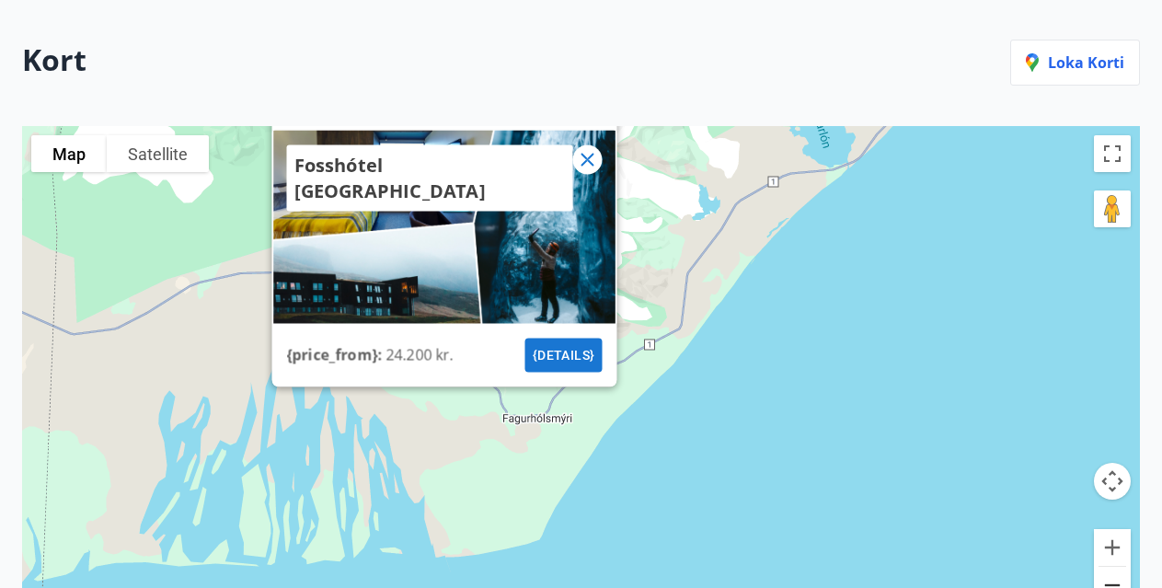
click at [1112, 577] on button "Zoom out" at bounding box center [1112, 585] width 37 height 37
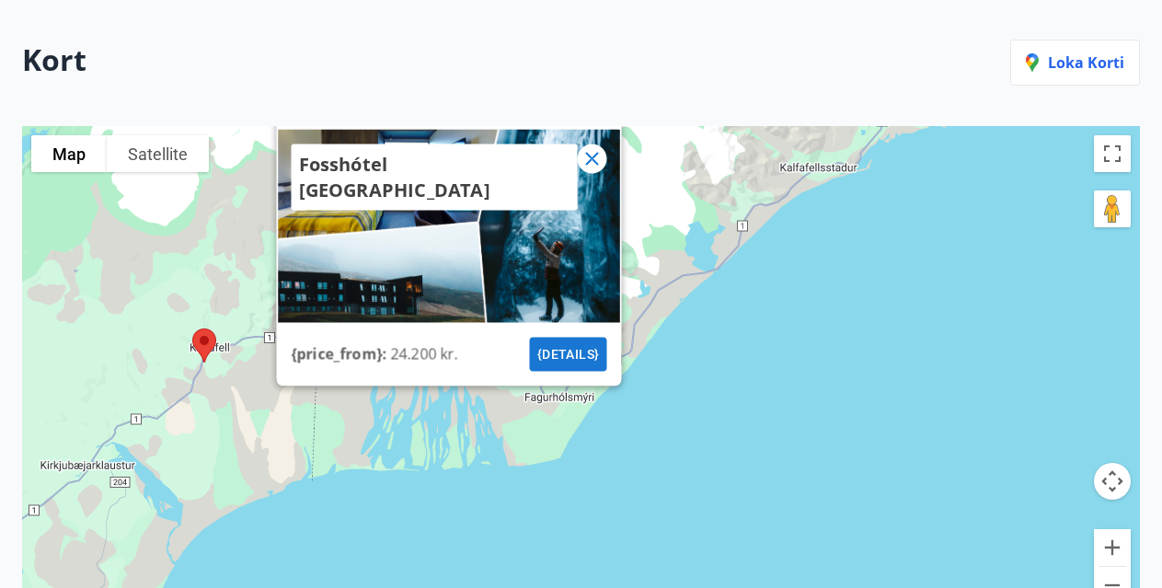
click at [585, 155] on icon at bounding box center [591, 158] width 22 height 22
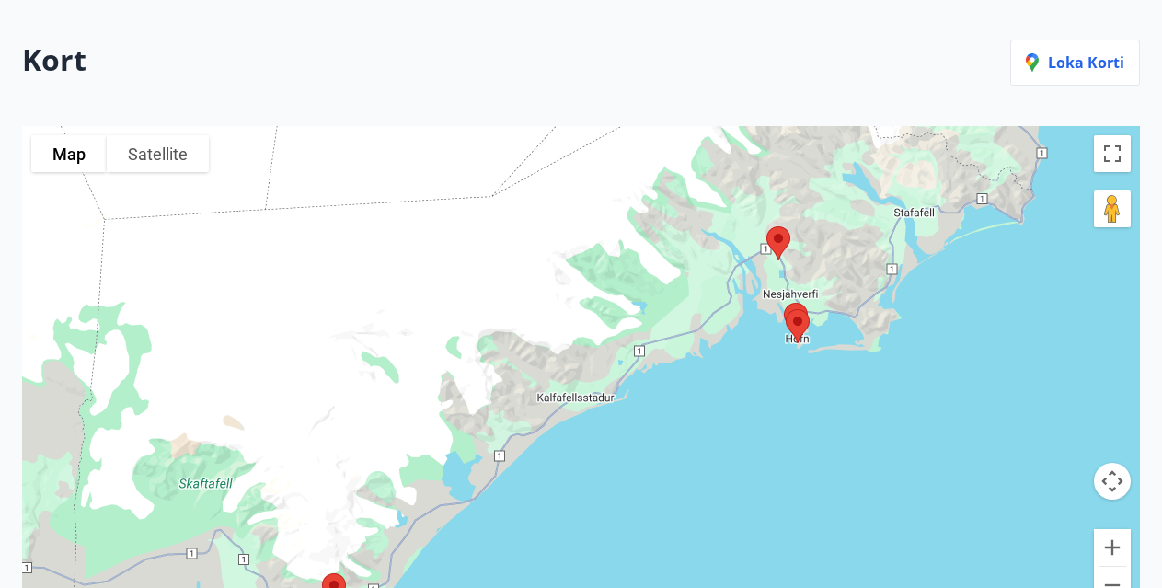
drag, startPoint x: 925, startPoint y: 258, endPoint x: 683, endPoint y: 491, distance: 337.0
click at [683, 491] on div at bounding box center [581, 375] width 1118 height 499
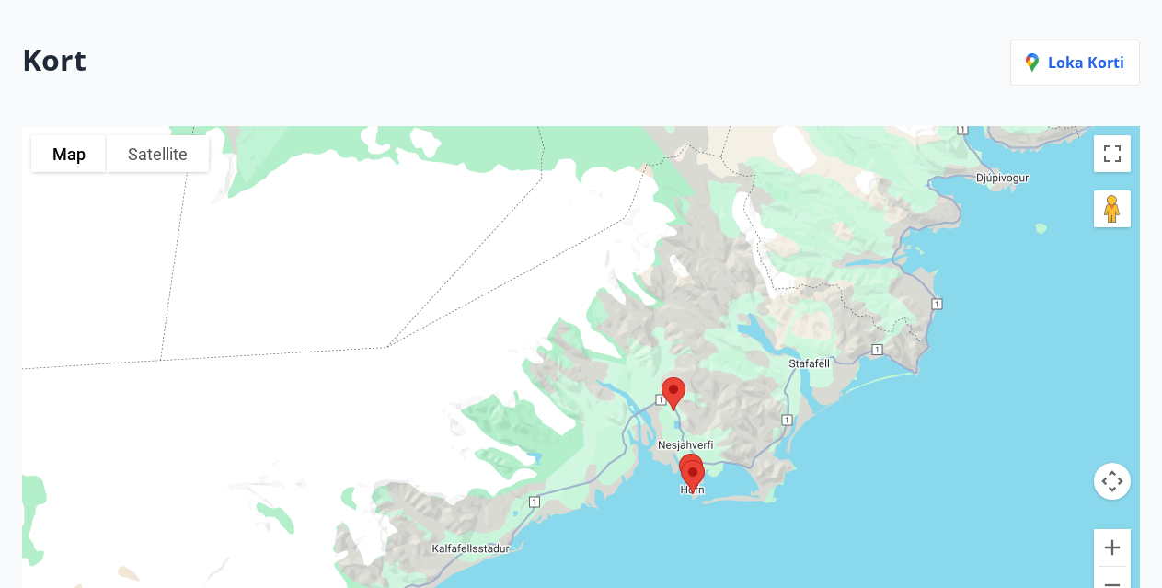
drag, startPoint x: 1012, startPoint y: 251, endPoint x: 907, endPoint y: 407, distance: 187.5
click at [907, 407] on div at bounding box center [581, 375] width 1118 height 499
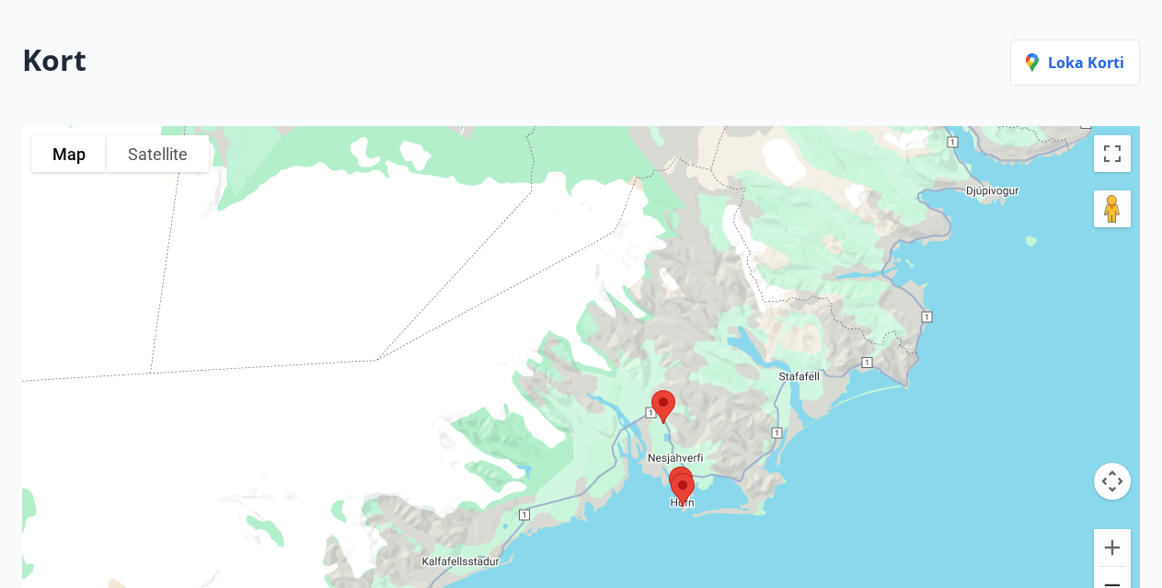
click at [1118, 575] on button "Zoom out" at bounding box center [1112, 585] width 37 height 37
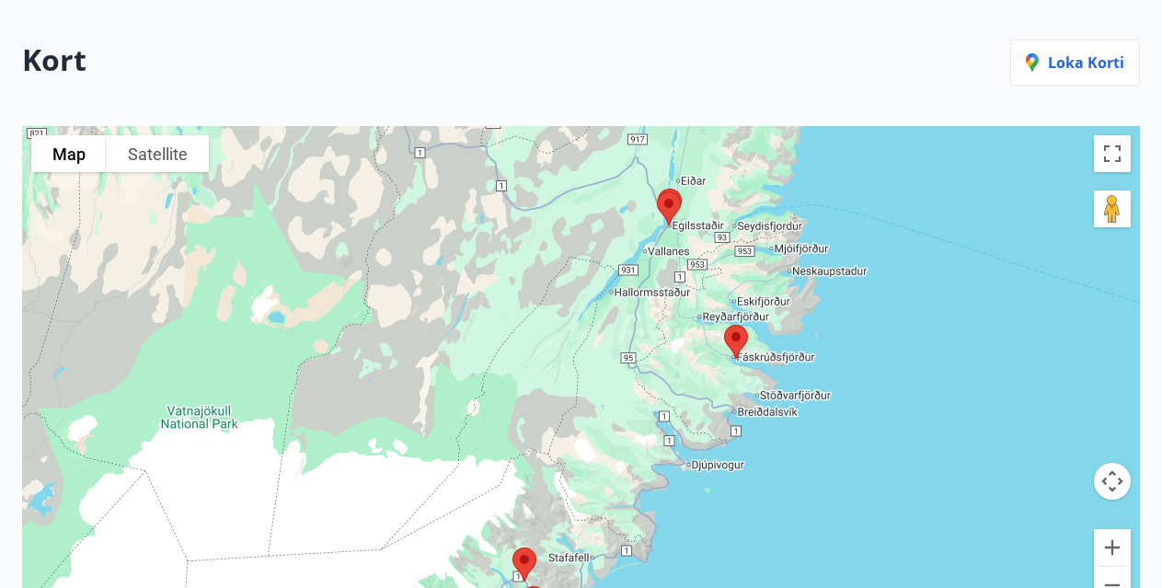
drag, startPoint x: 1016, startPoint y: 258, endPoint x: 956, endPoint y: 476, distance: 226.9
click at [956, 476] on div at bounding box center [581, 375] width 1118 height 499
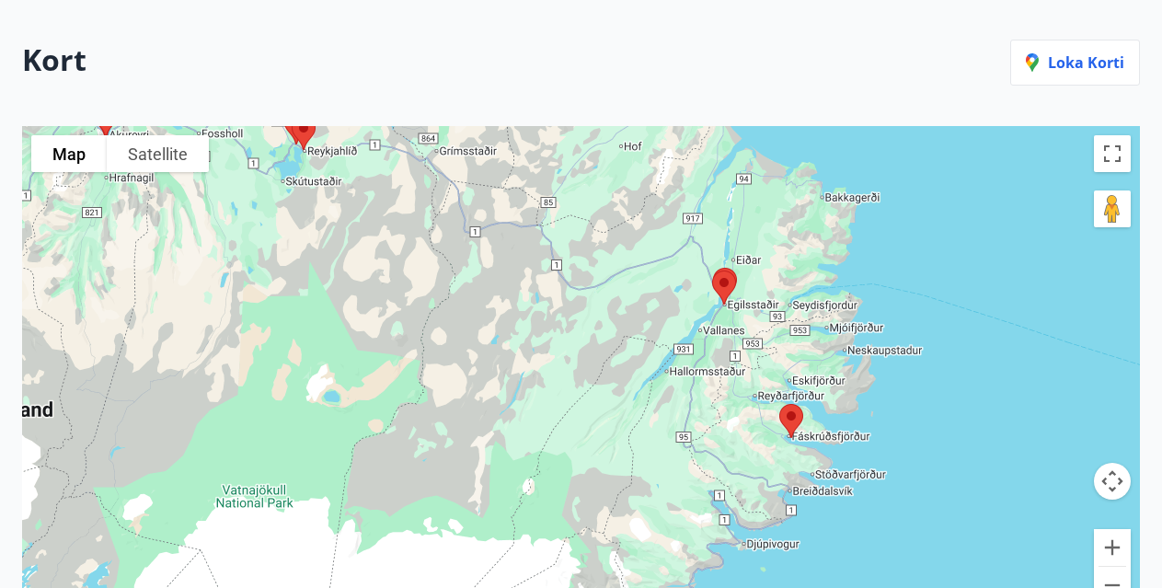
drag, startPoint x: 927, startPoint y: 309, endPoint x: 948, endPoint y: 360, distance: 54.8
click at [948, 360] on div at bounding box center [581, 375] width 1118 height 499
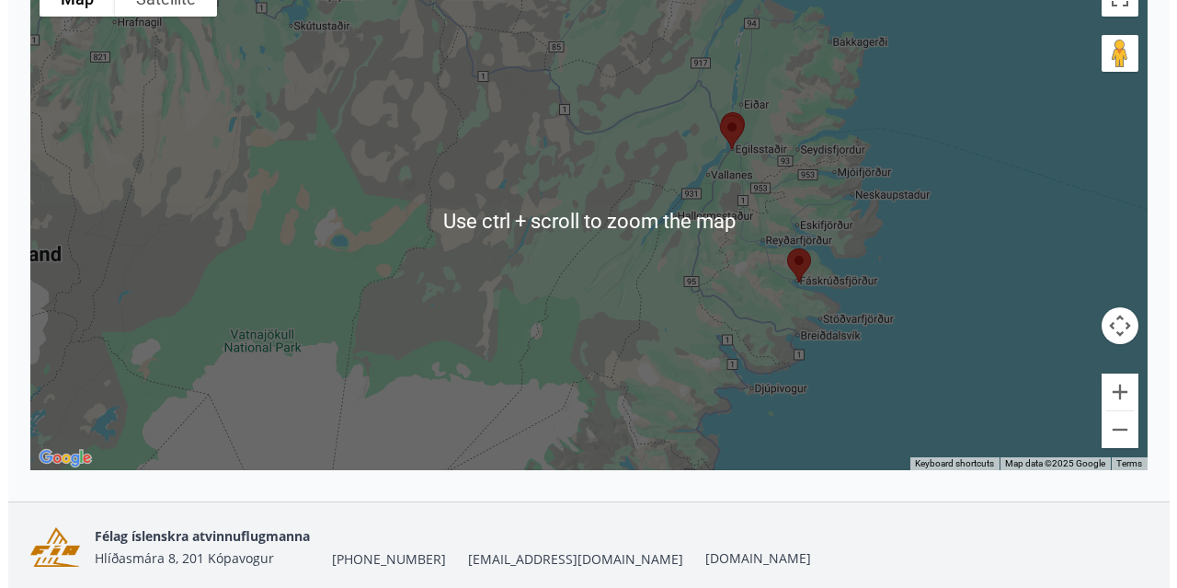
scroll to position [304, 0]
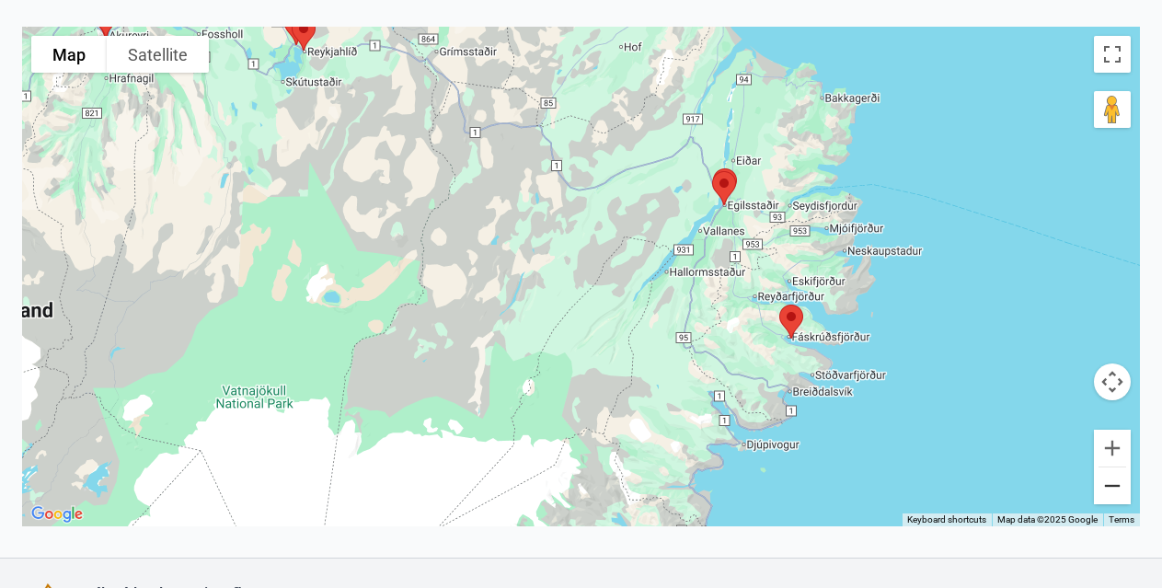
click at [1114, 486] on button "Zoom out" at bounding box center [1112, 485] width 37 height 37
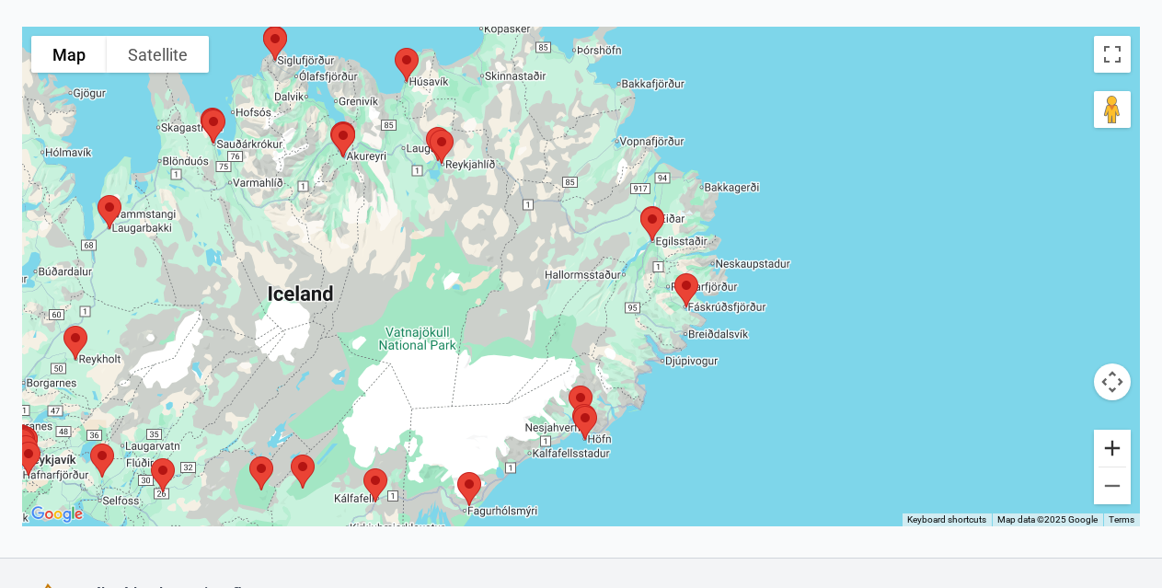
click at [1105, 442] on button "Zoom in" at bounding box center [1112, 448] width 37 height 37
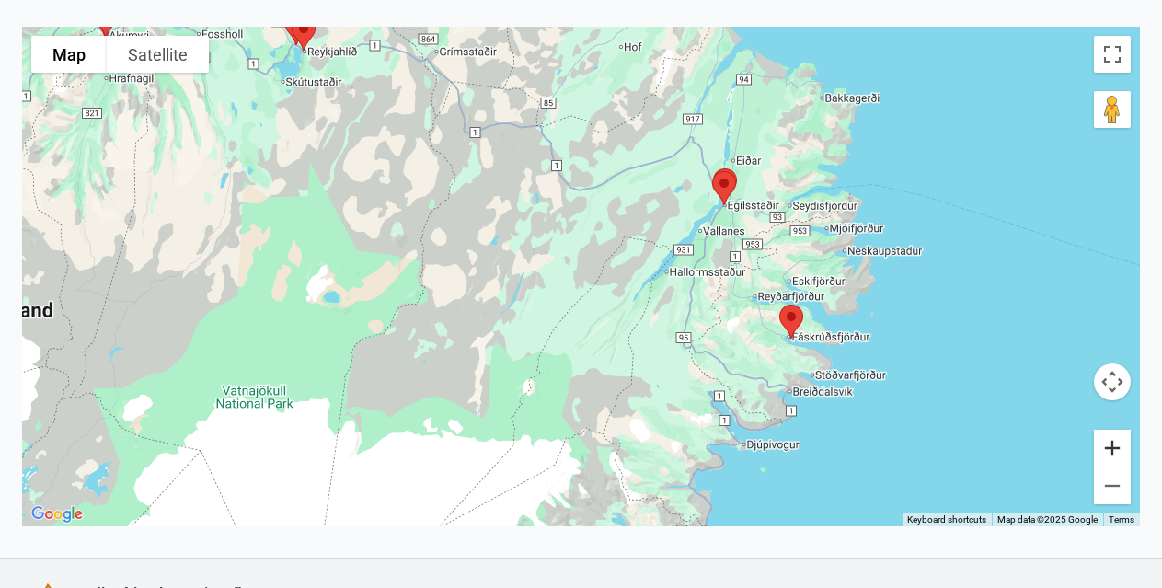
click at [1107, 441] on button "Zoom in" at bounding box center [1112, 448] width 37 height 37
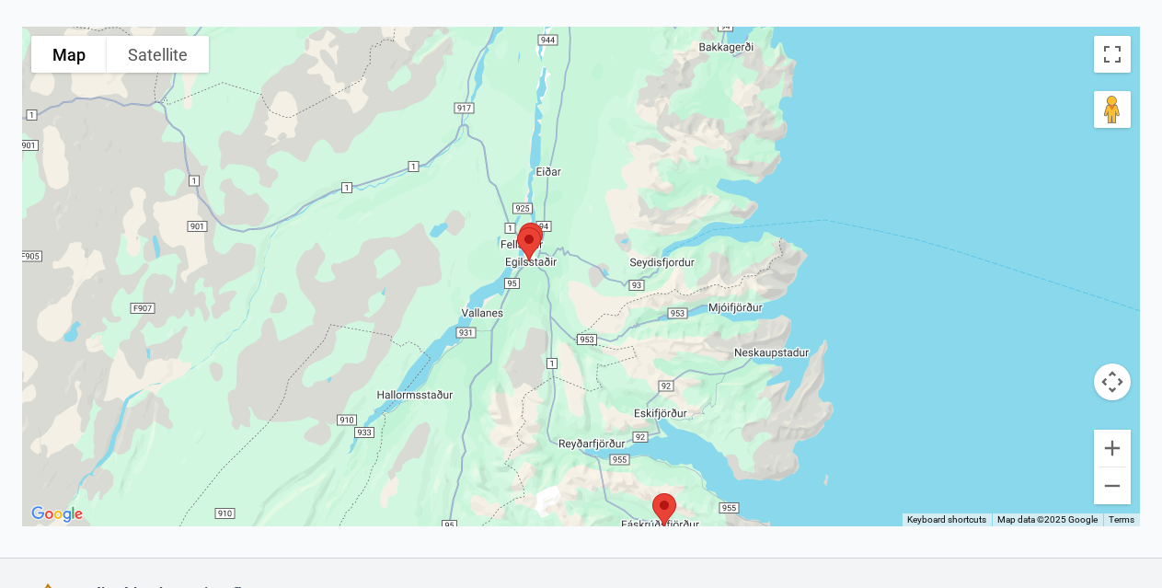
drag, startPoint x: 917, startPoint y: 151, endPoint x: 575, endPoint y: 281, distance: 366.3
click at [575, 281] on div at bounding box center [581, 276] width 1118 height 499
click at [1110, 442] on button "Zoom in" at bounding box center [1112, 448] width 37 height 37
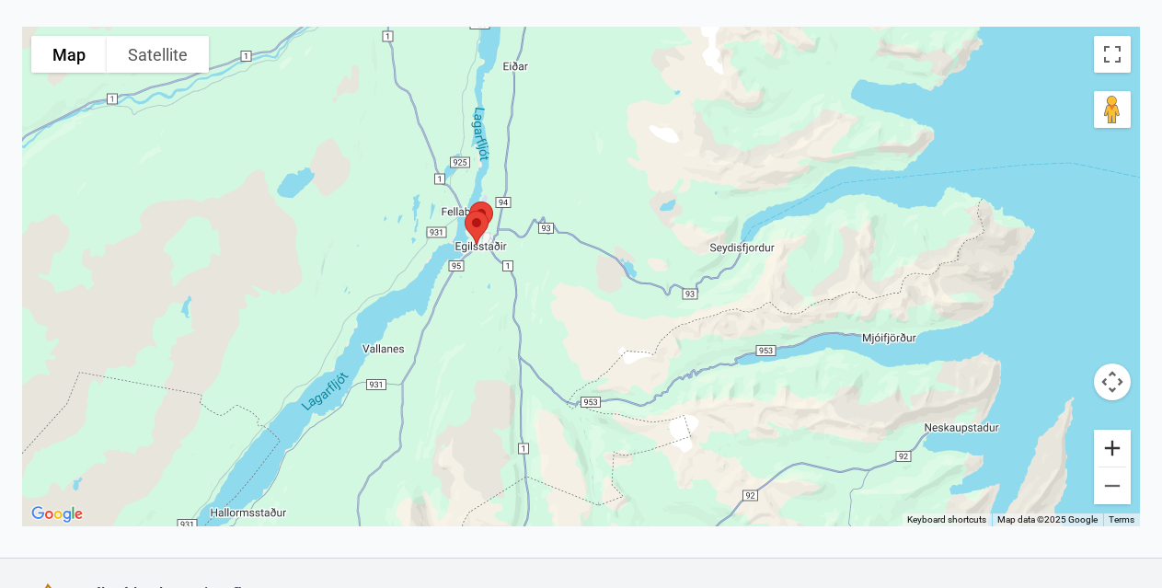
click at [1111, 443] on button "Zoom in" at bounding box center [1112, 448] width 37 height 37
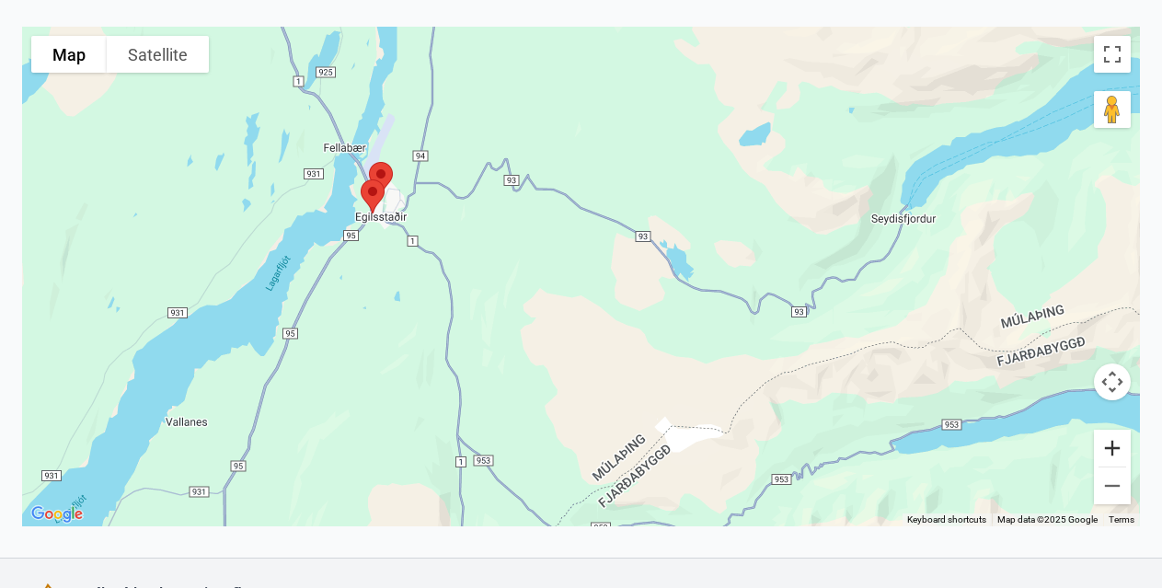
click at [1111, 443] on button "Zoom in" at bounding box center [1112, 448] width 37 height 37
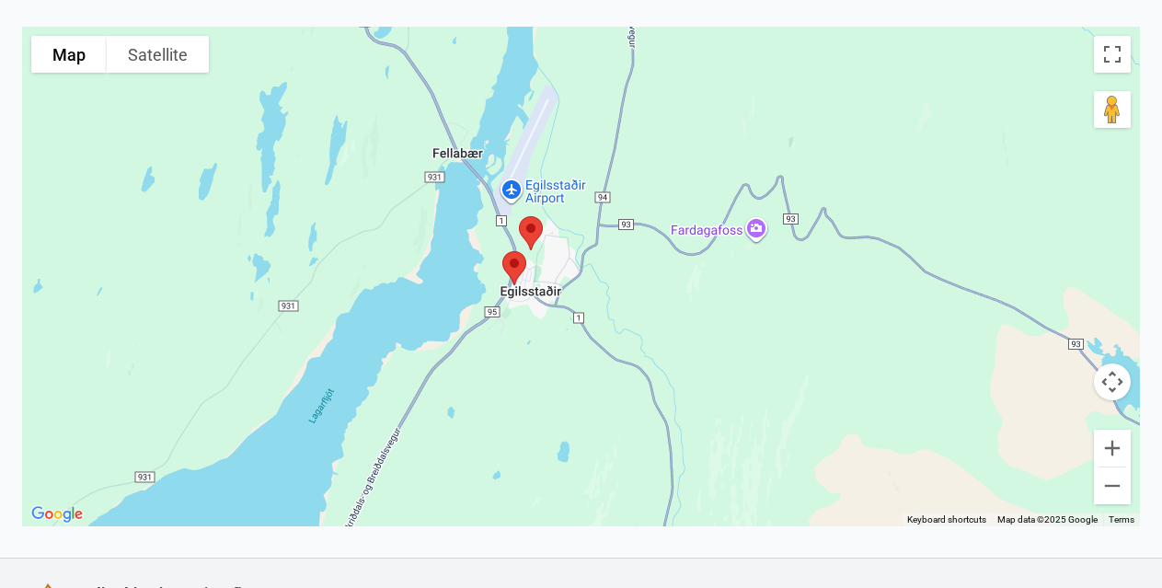
drag, startPoint x: 274, startPoint y: 222, endPoint x: 626, endPoint y: 357, distance: 377.4
click at [626, 357] on div at bounding box center [581, 276] width 1118 height 499
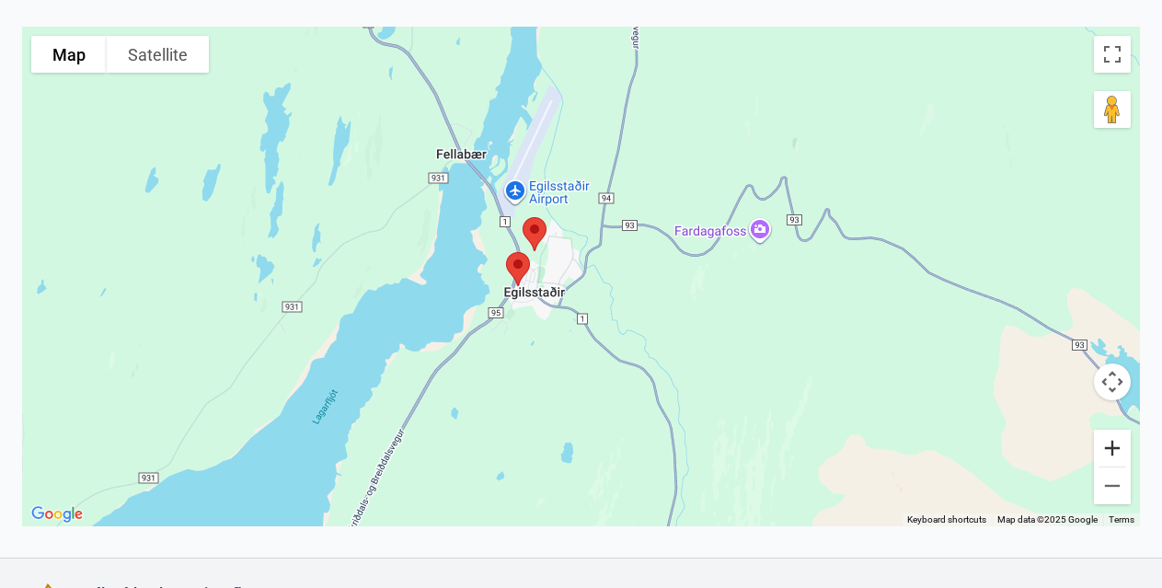
click at [1108, 448] on button "Zoom in" at bounding box center [1112, 448] width 37 height 37
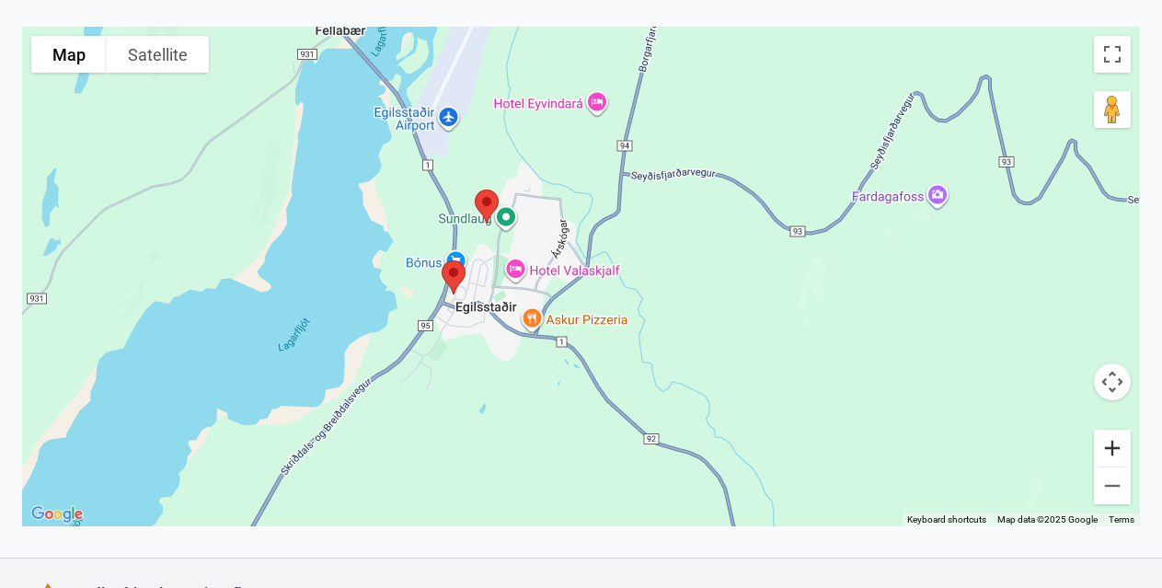
click at [1100, 442] on button "Zoom in" at bounding box center [1112, 448] width 37 height 37
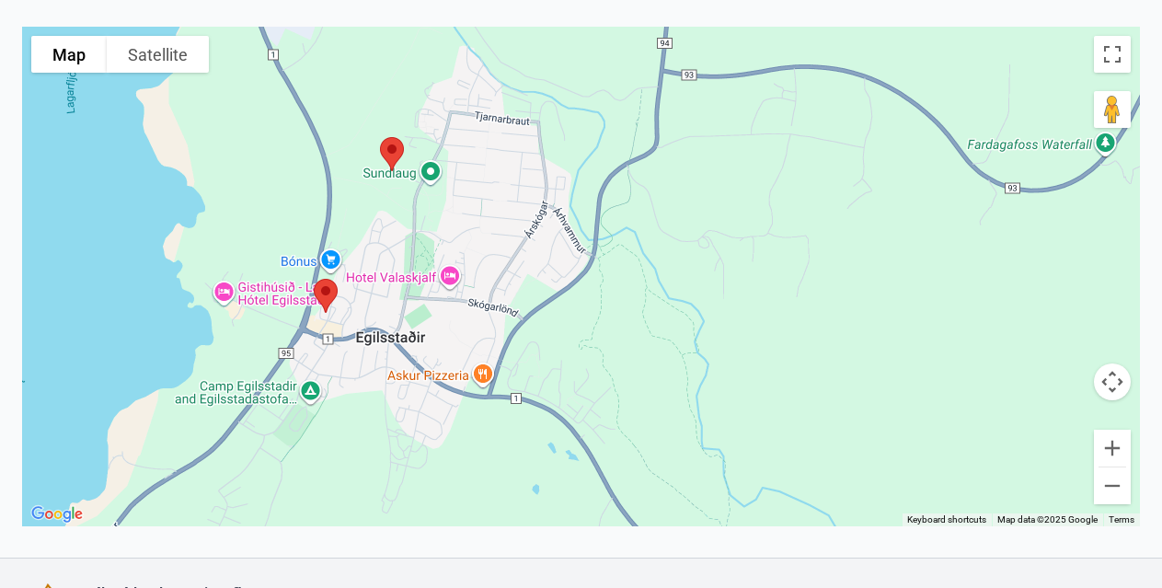
click at [387, 150] on img at bounding box center [392, 154] width 39 height 49
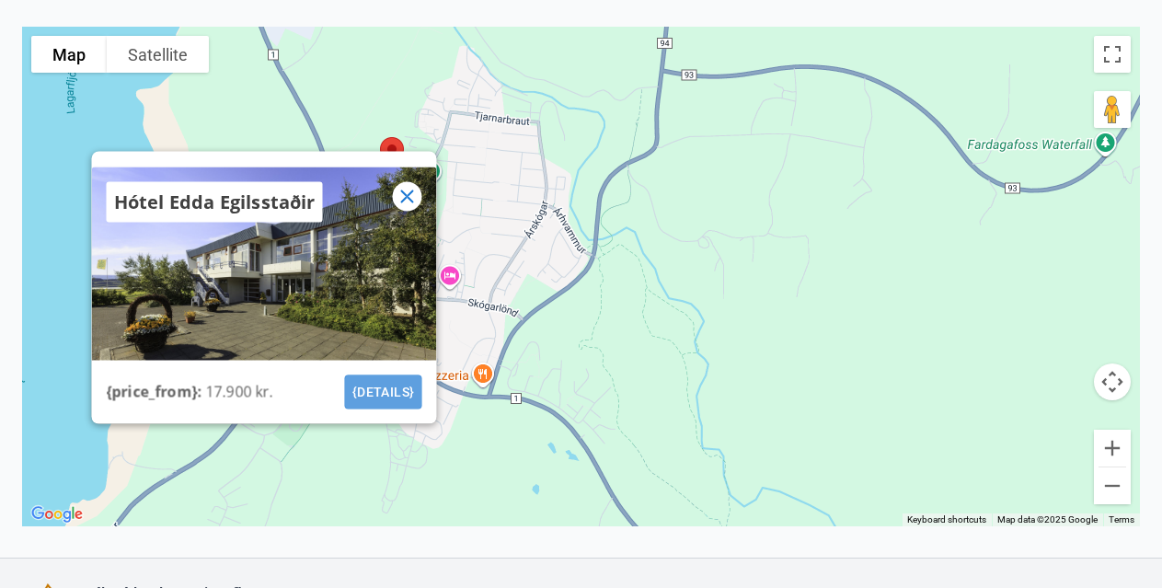
click at [396, 386] on button "{details}" at bounding box center [382, 391] width 77 height 34
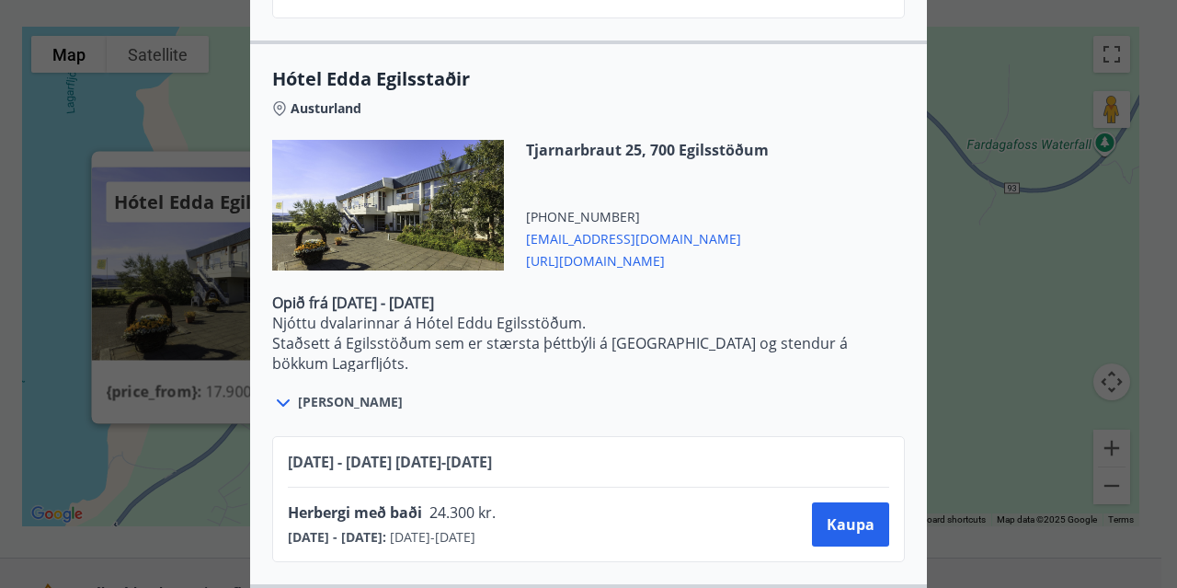
scroll to position [3560, 0]
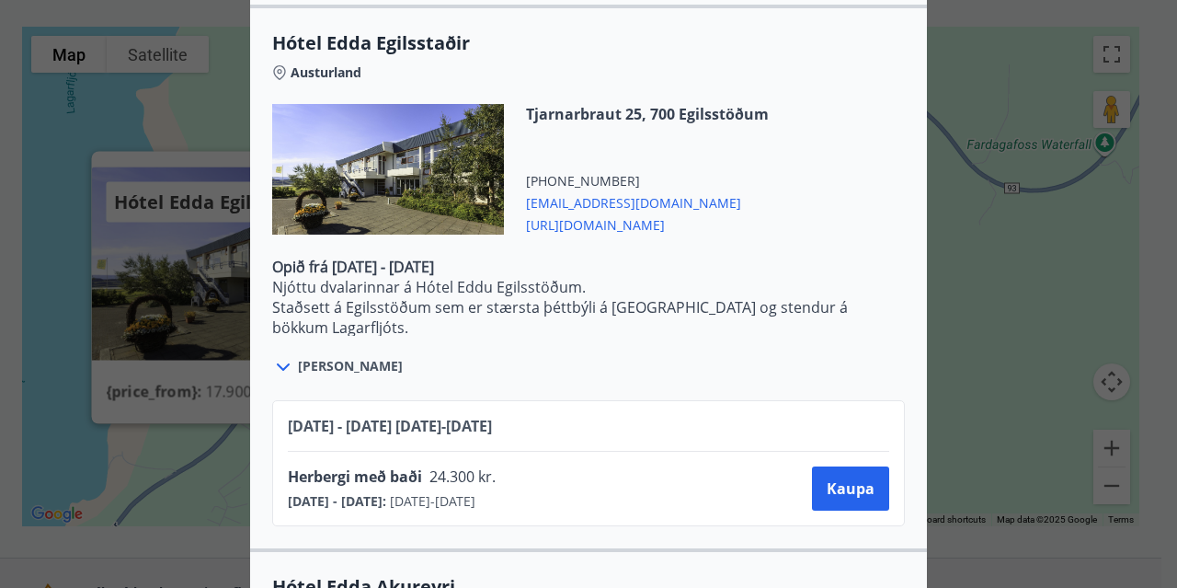
click at [710, 224] on span "[URL][DOMAIN_NAME]" at bounding box center [647, 223] width 243 height 22
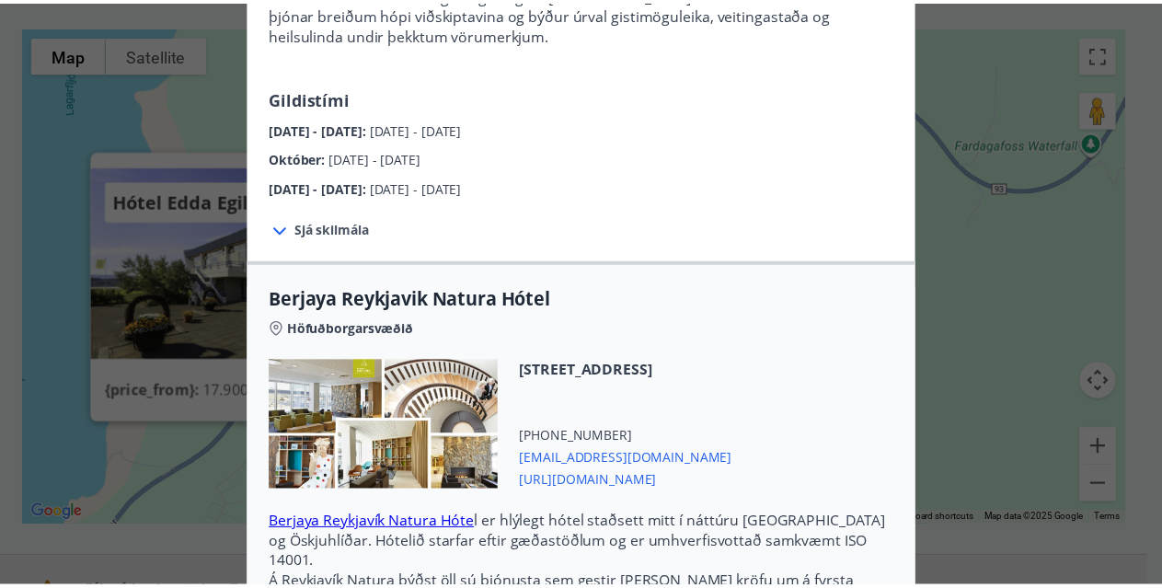
scroll to position [0, 0]
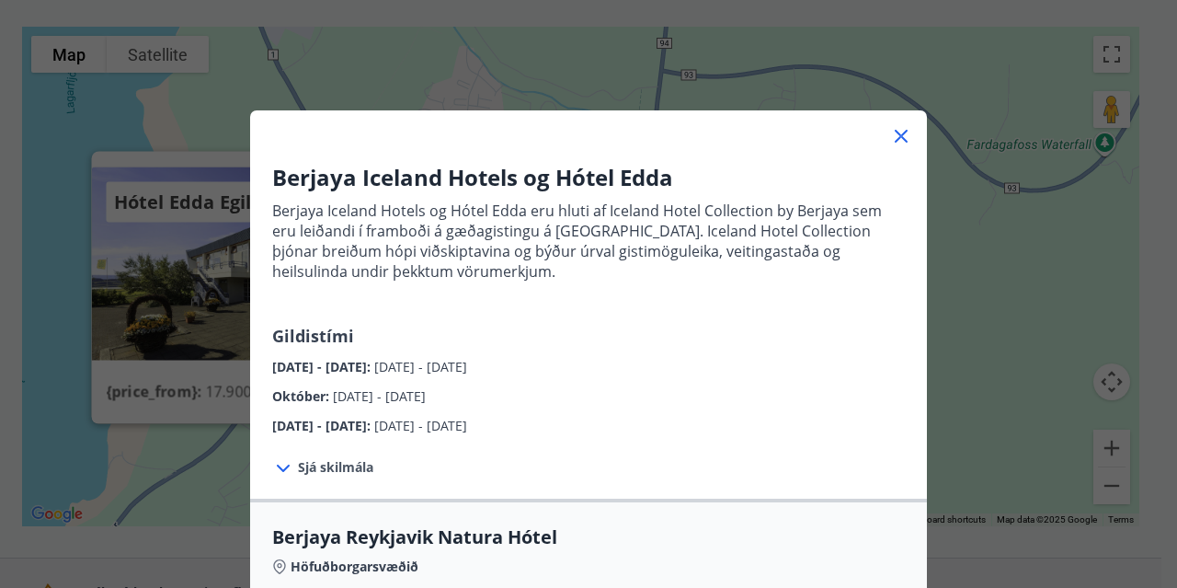
click at [879, 133] on div at bounding box center [588, 128] width 677 height 37
click at [890, 136] on icon at bounding box center [901, 136] width 22 height 22
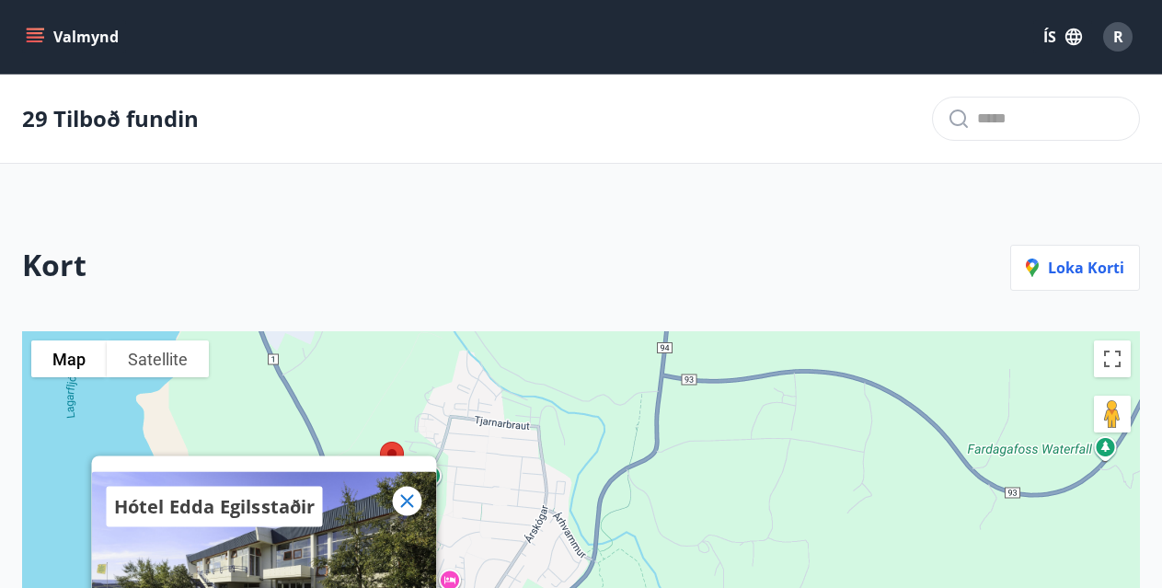
click at [74, 45] on button "Valmynd" at bounding box center [74, 36] width 104 height 33
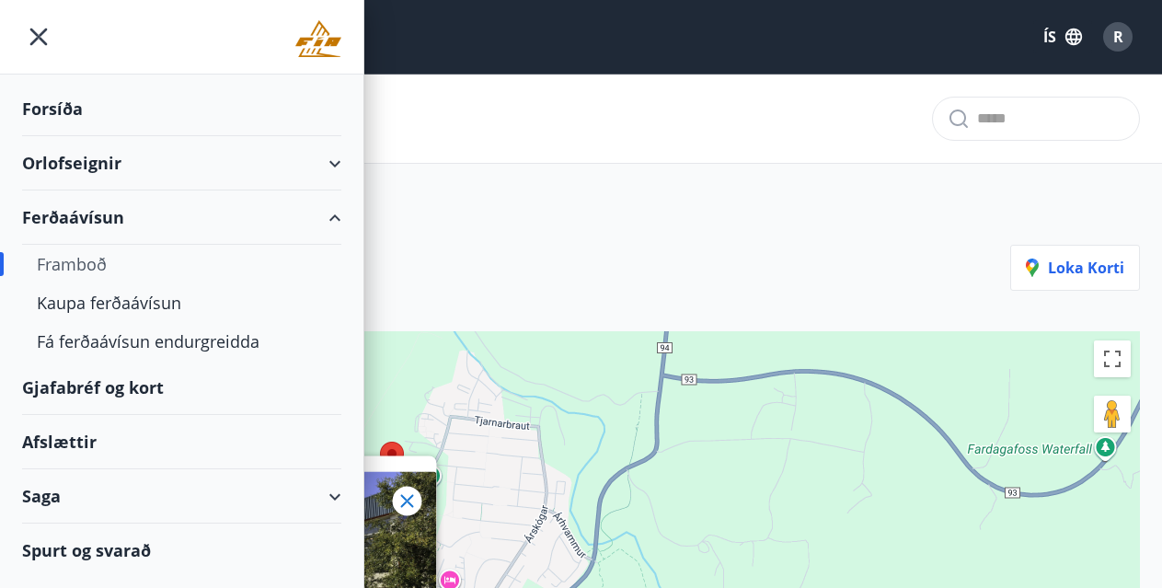
click at [89, 396] on div "Gjafabréf og kort" at bounding box center [181, 388] width 319 height 54
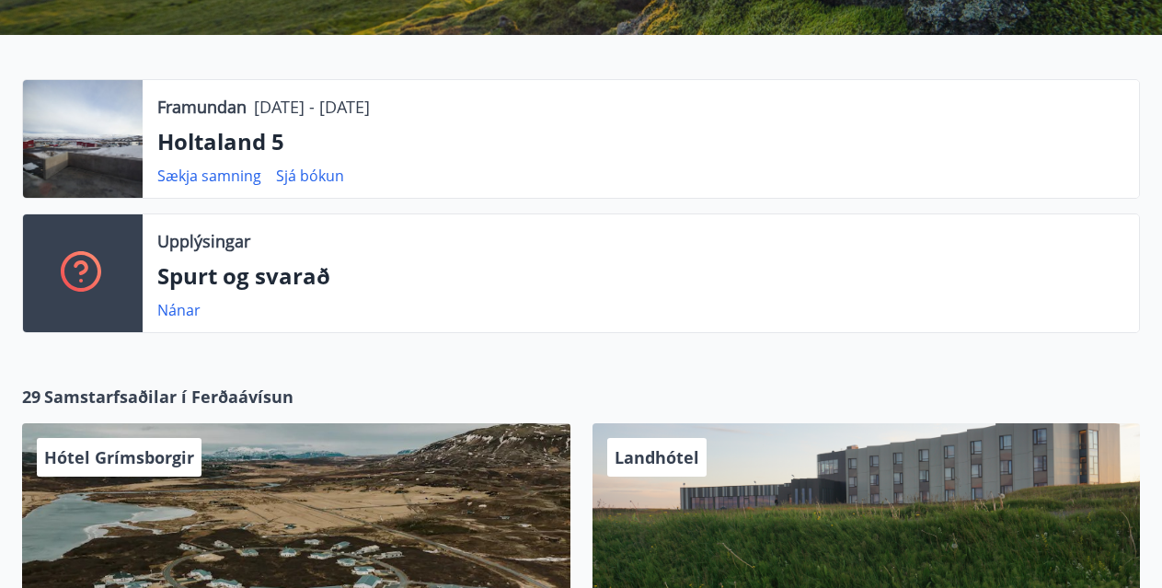
scroll to position [397, 0]
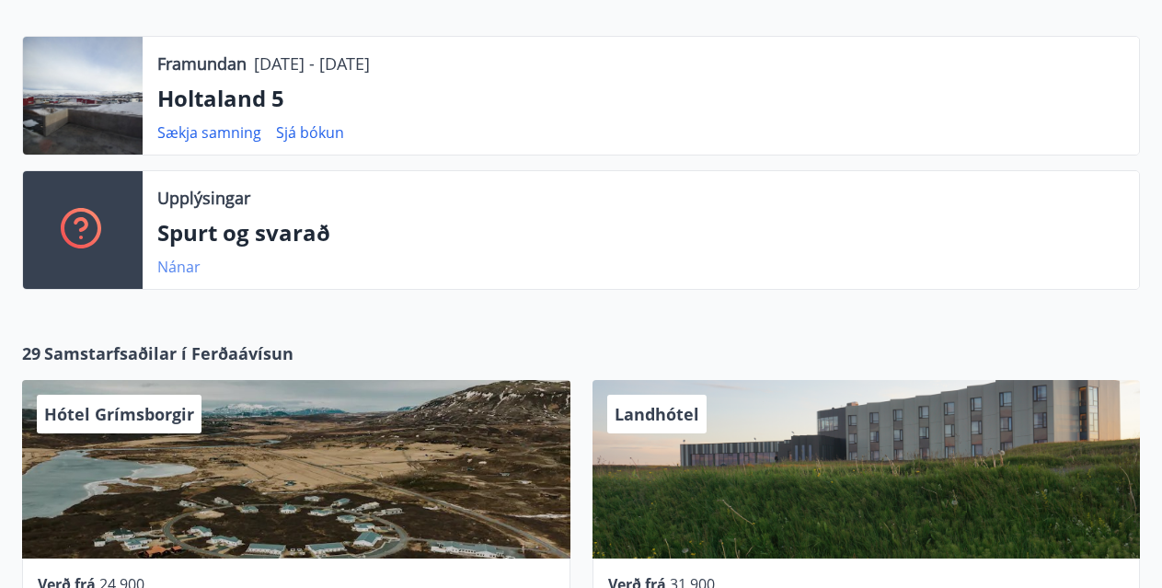
click at [176, 266] on link "Nánar" at bounding box center [178, 267] width 43 height 20
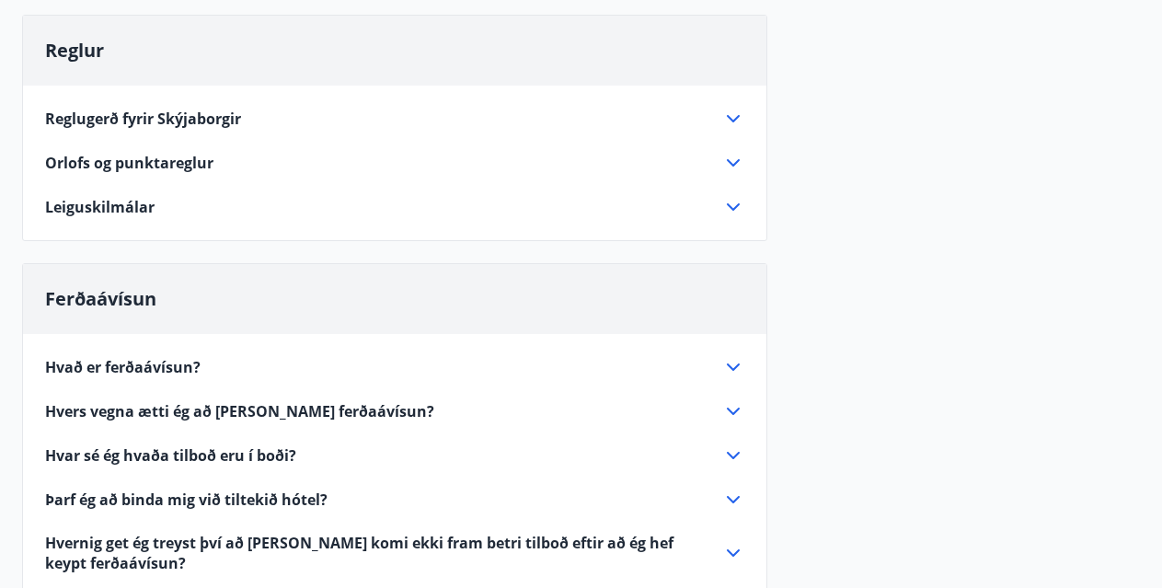
scroll to position [397, 0]
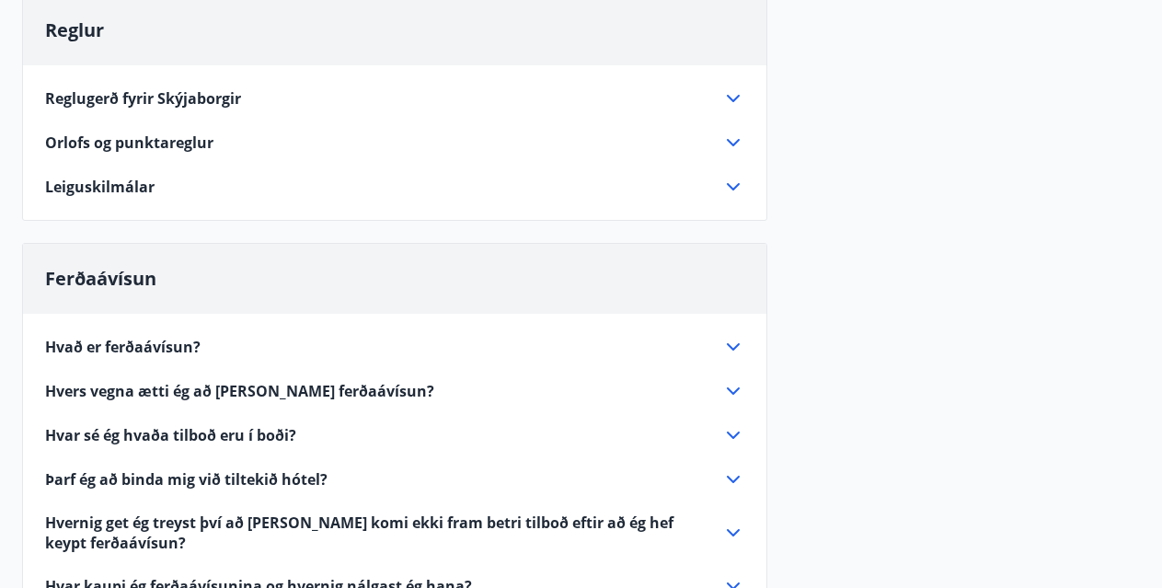
click at [732, 134] on icon at bounding box center [733, 143] width 22 height 22
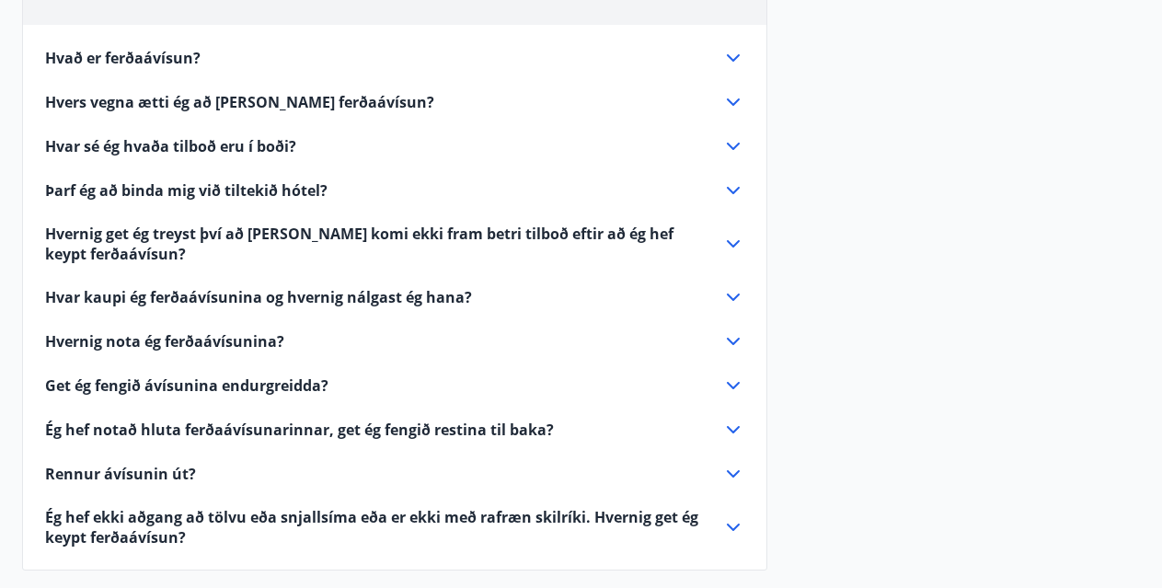
scroll to position [1490, 0]
click at [730, 51] on icon at bounding box center [733, 58] width 22 height 22
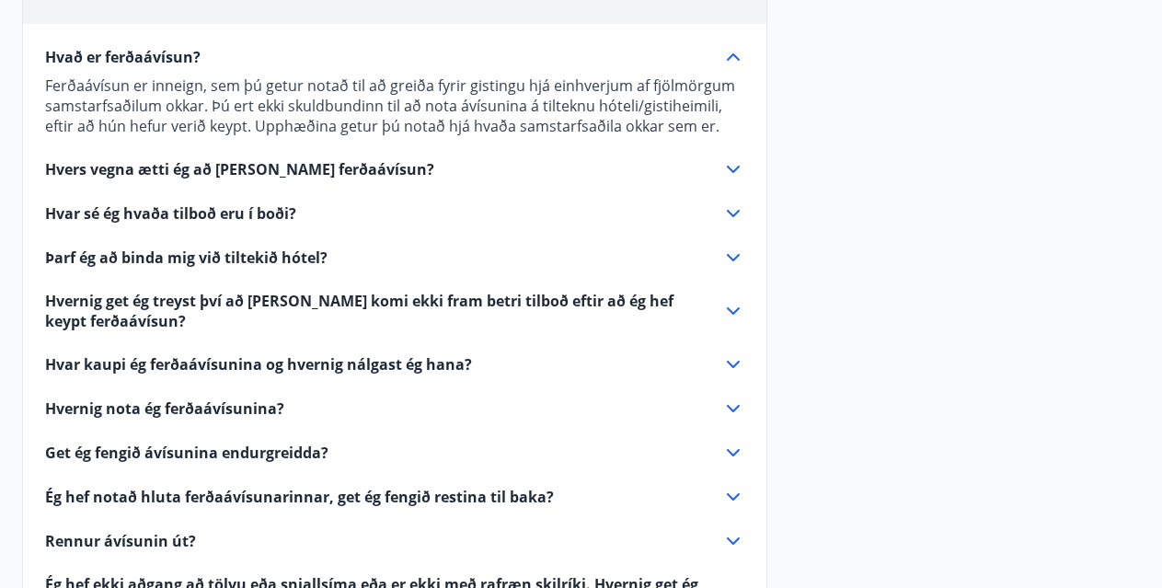
scroll to position [686, 0]
click at [732, 167] on icon at bounding box center [733, 170] width 22 height 22
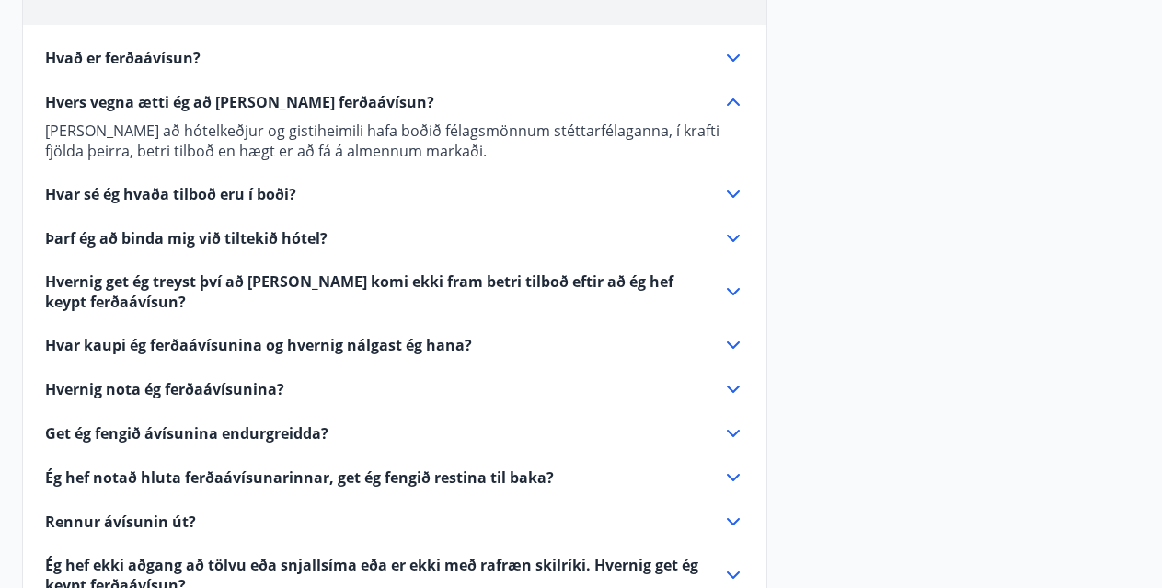
click at [730, 188] on icon at bounding box center [733, 194] width 22 height 22
